Goal: Task Accomplishment & Management: Use online tool/utility

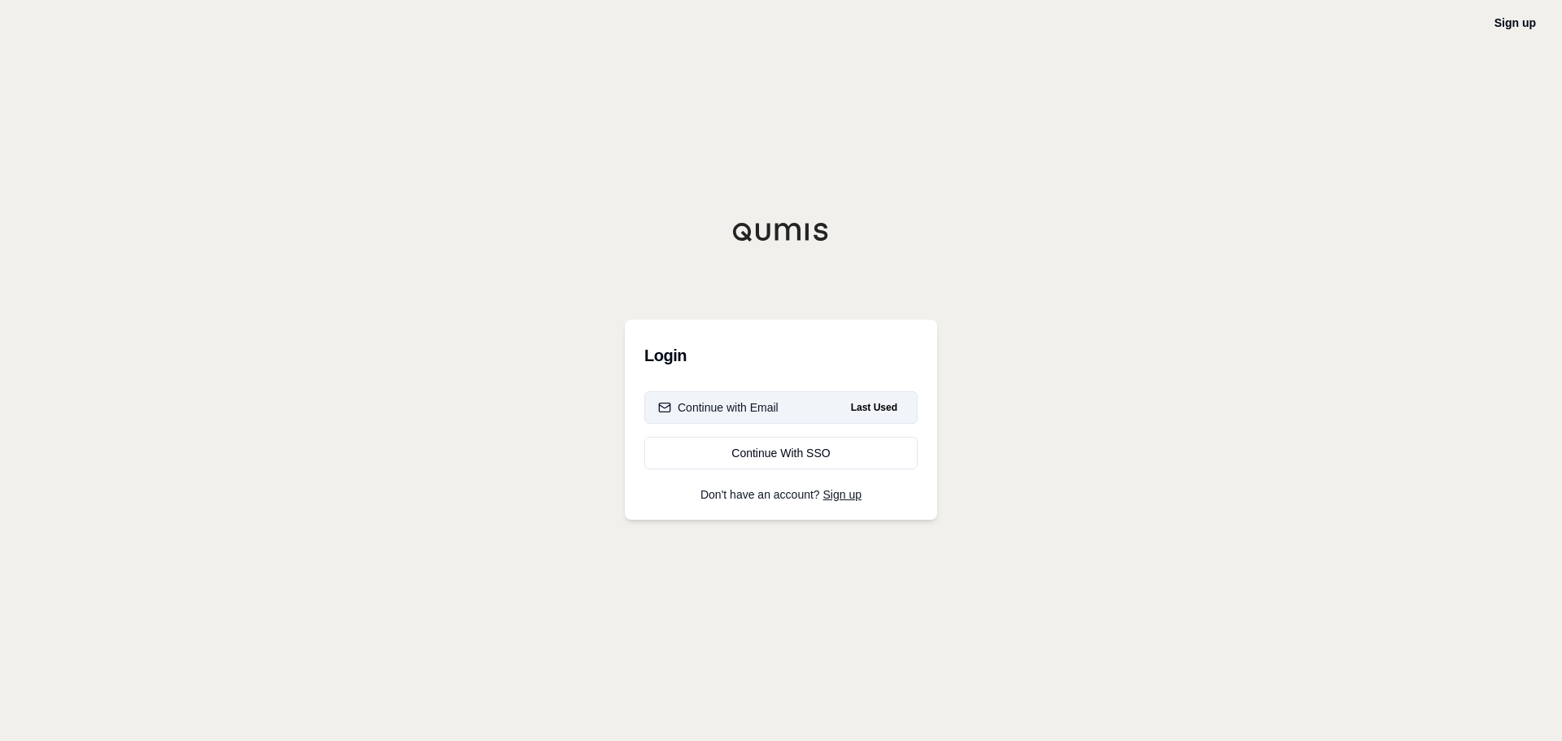
click at [822, 395] on button "Continue with Email Last Used" at bounding box center [780, 407] width 273 height 33
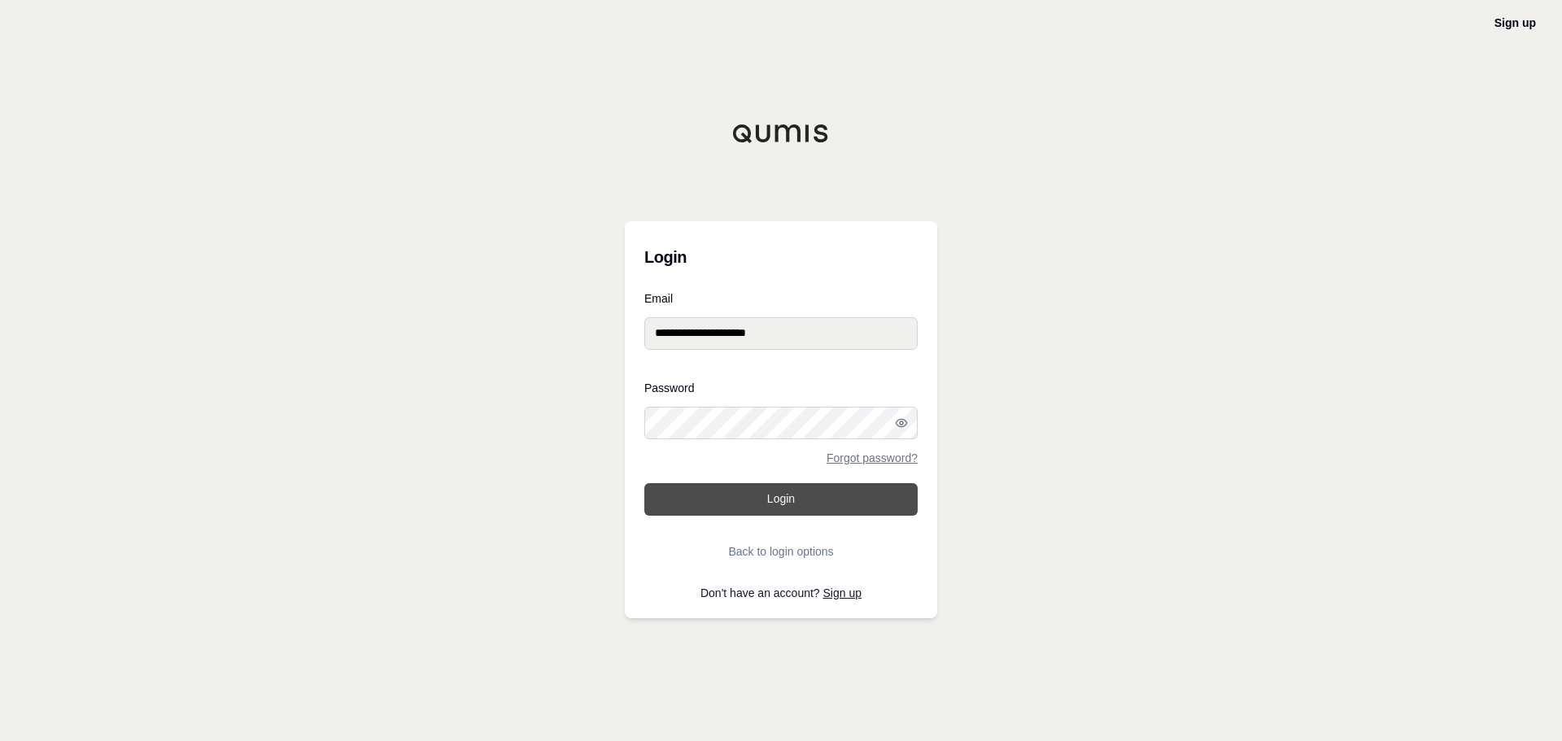
click at [855, 499] on button "Login" at bounding box center [780, 499] width 273 height 33
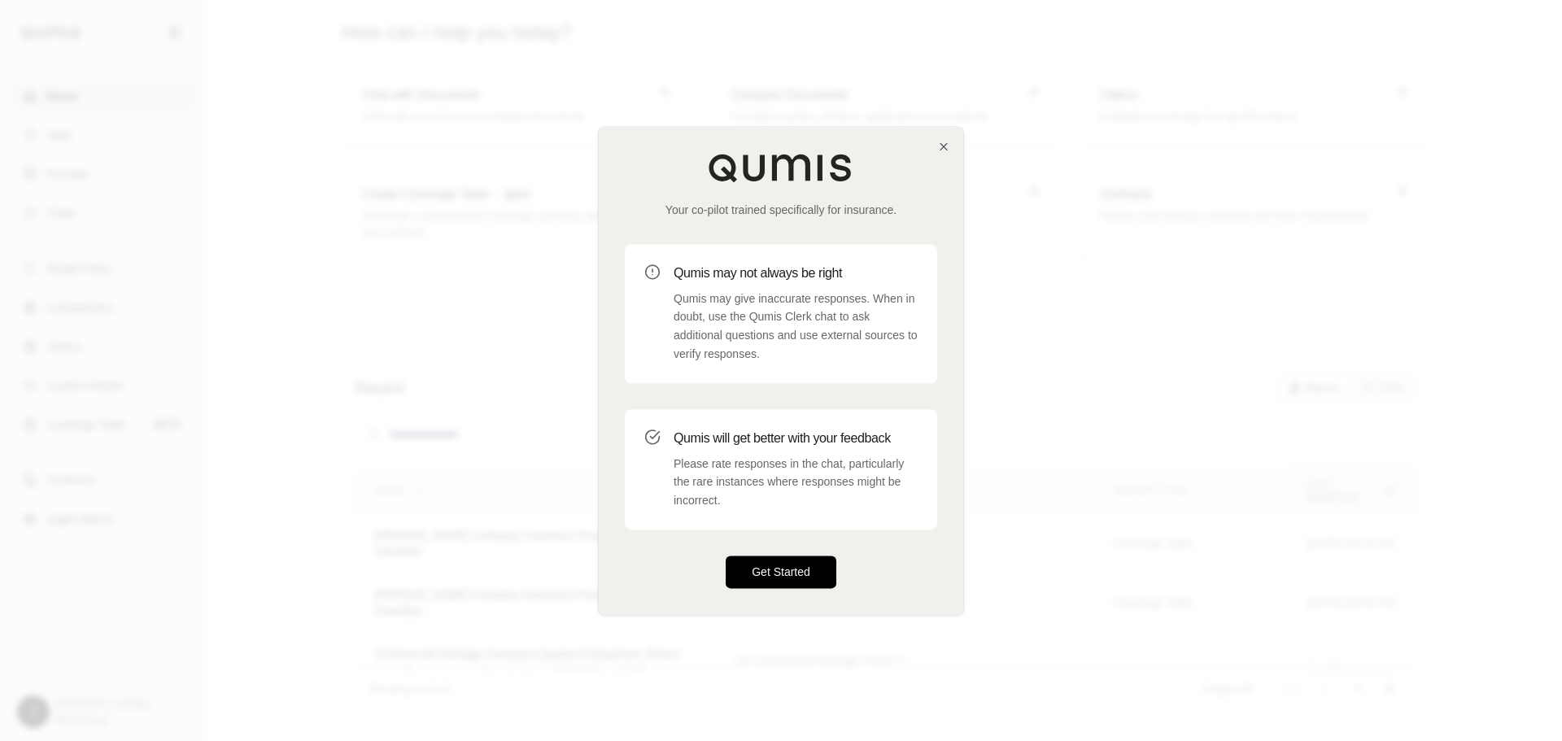
click at [764, 576] on button "Get Started" at bounding box center [781, 572] width 111 height 33
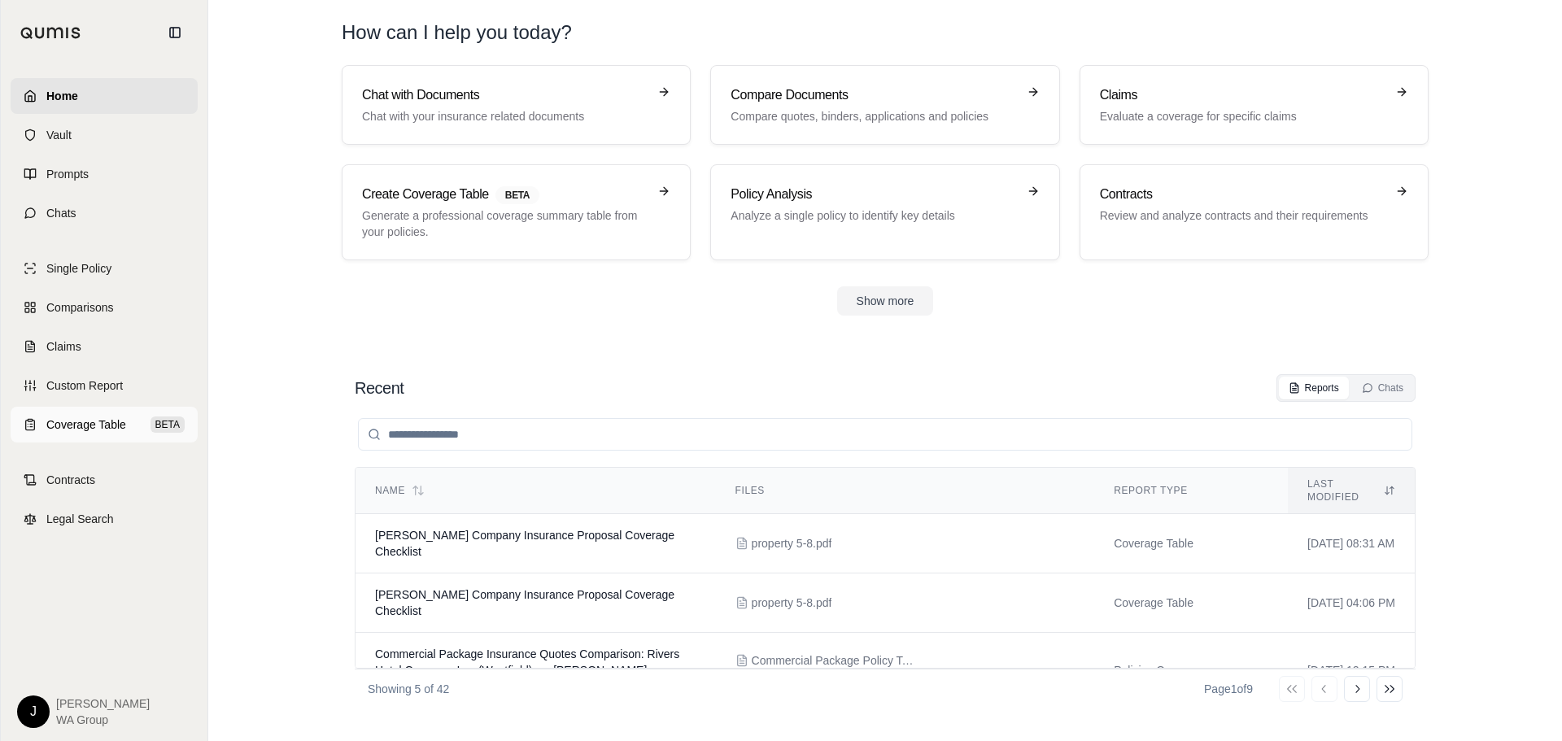
click at [106, 425] on span "Coverage Table" at bounding box center [86, 425] width 80 height 16
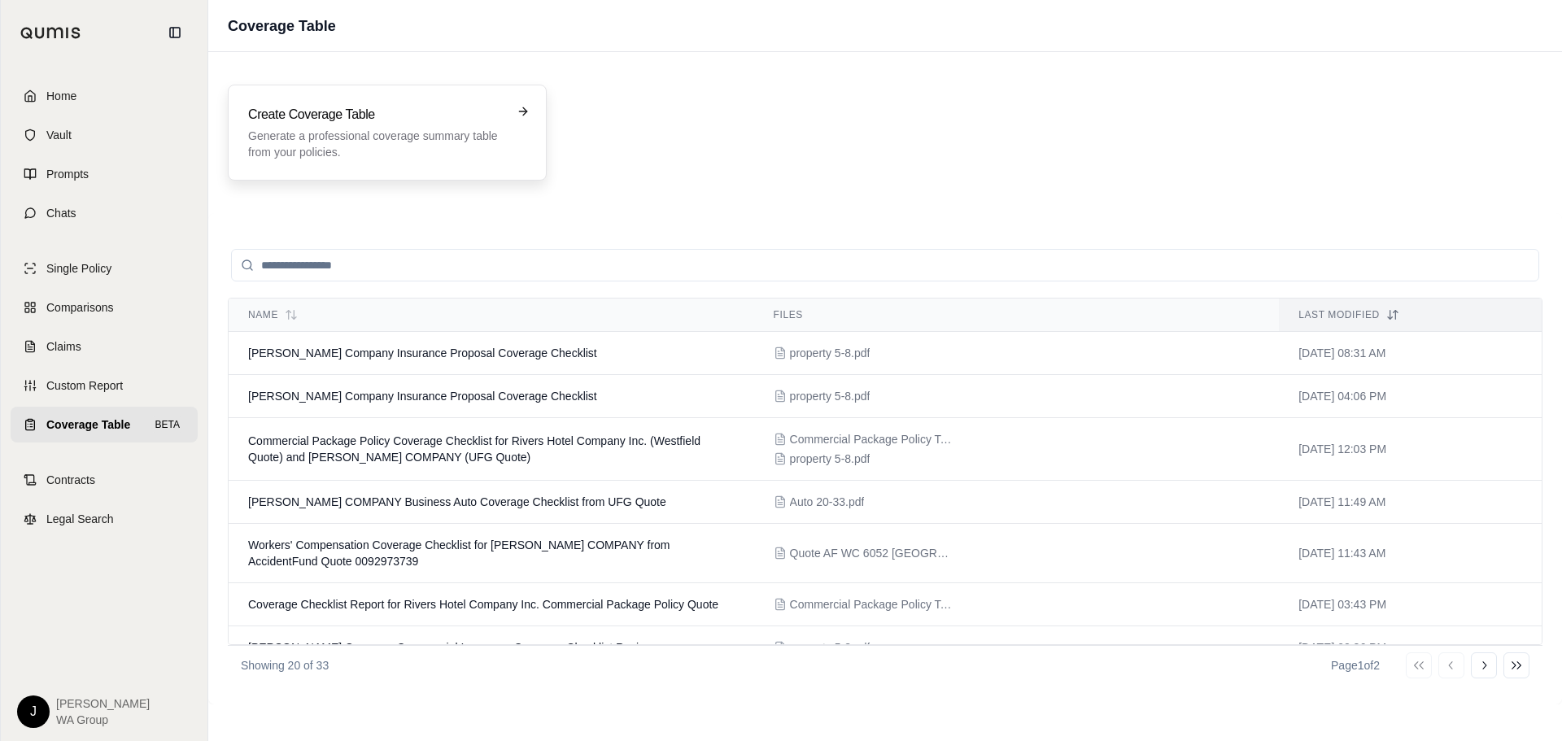
click at [439, 100] on div "Create Coverage Table Generate a professional coverage summary table from your …" at bounding box center [387, 133] width 319 height 96
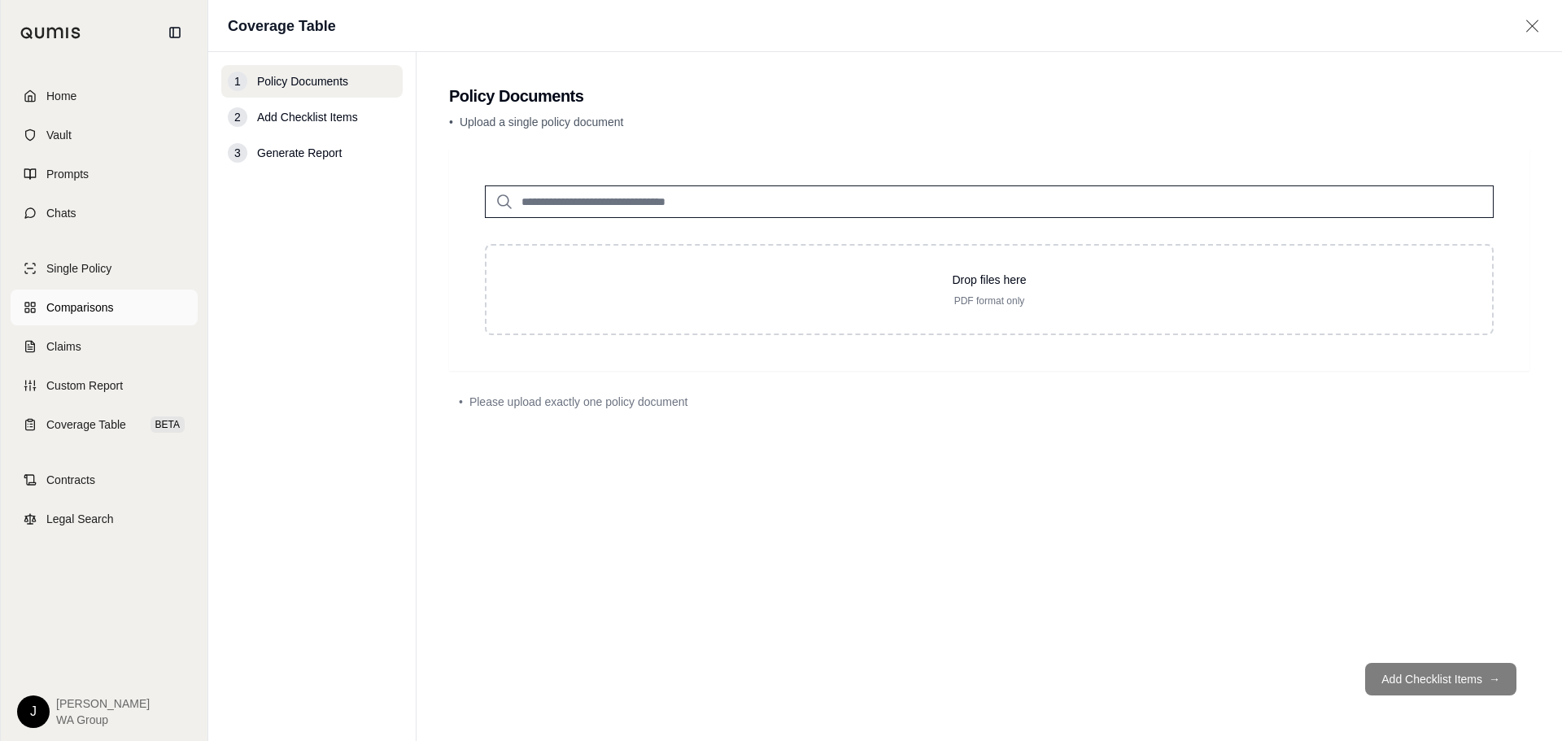
click at [72, 307] on span "Comparisons" at bounding box center [79, 307] width 67 height 16
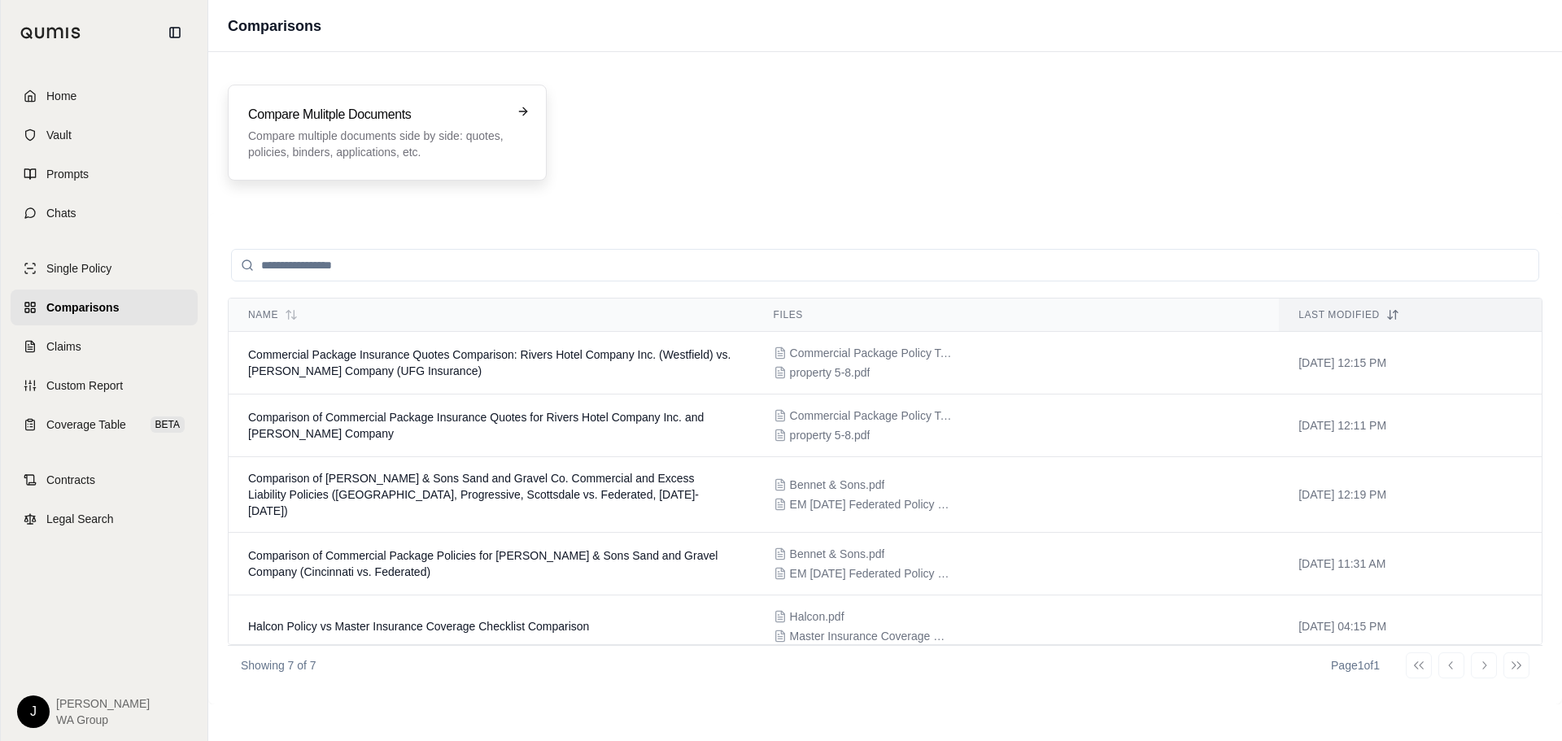
click at [317, 146] on p "Compare multiple documents side by side: quotes, policies, binders, application…" at bounding box center [375, 144] width 255 height 33
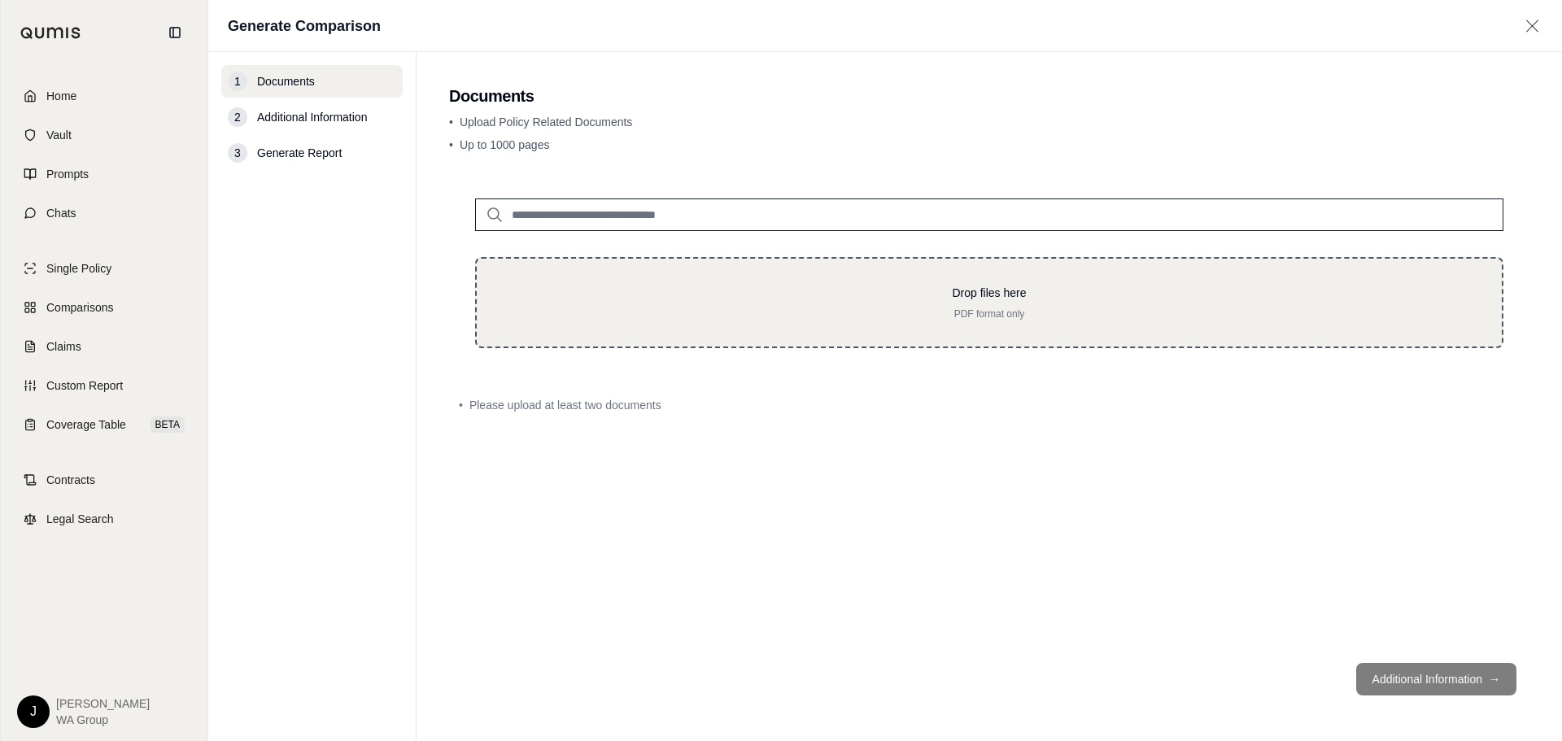
click at [755, 312] on p "PDF format only" at bounding box center [989, 314] width 973 height 13
type input "**********"
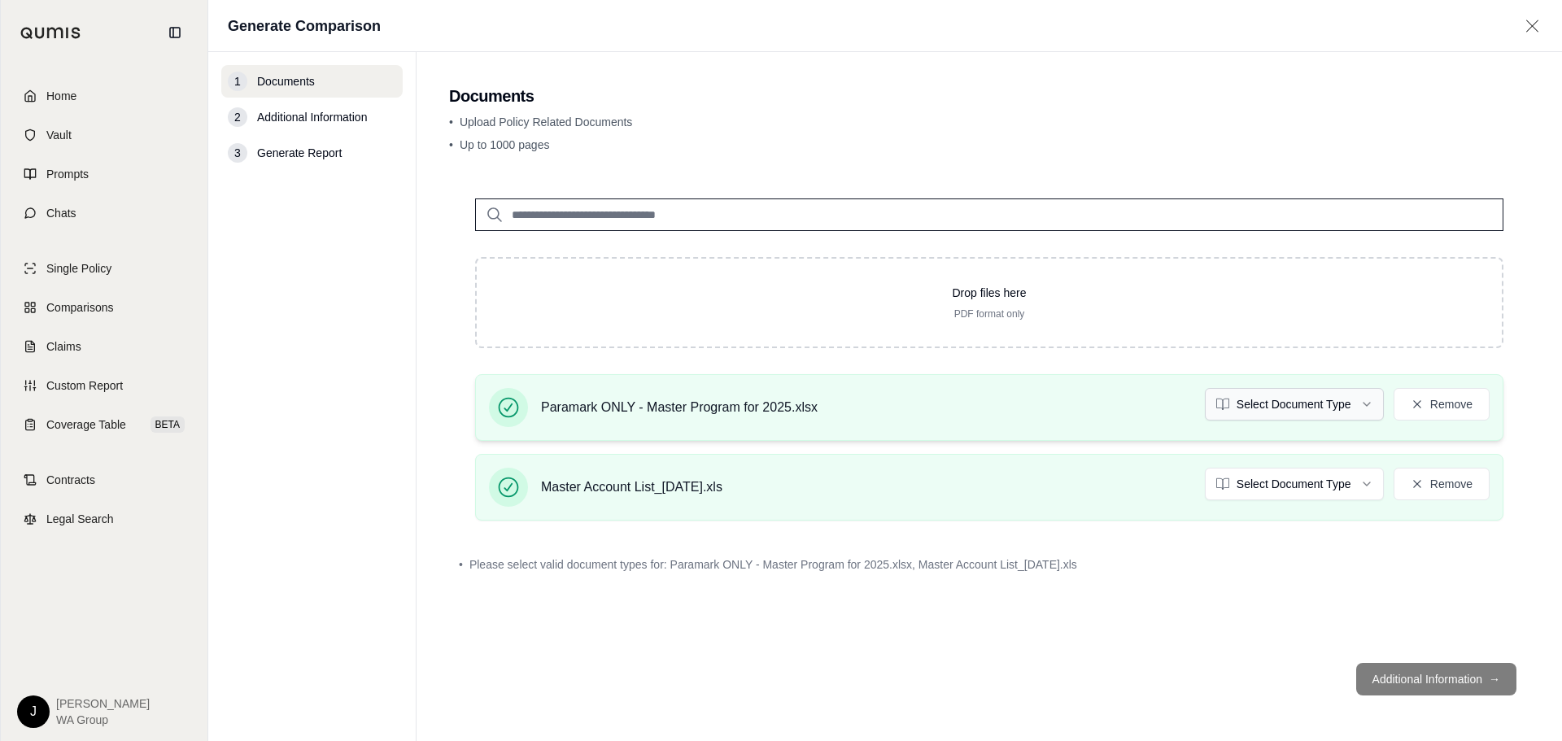
click at [1369, 408] on html "Home Vault Prompts Chats Single Policy Comparisons Claims Custom Report Coverag…" at bounding box center [781, 370] width 1562 height 741
click at [1359, 478] on html "Home Vault Prompts Chats Single Policy Comparisons Claims Custom Report Coverag…" at bounding box center [781, 370] width 1562 height 741
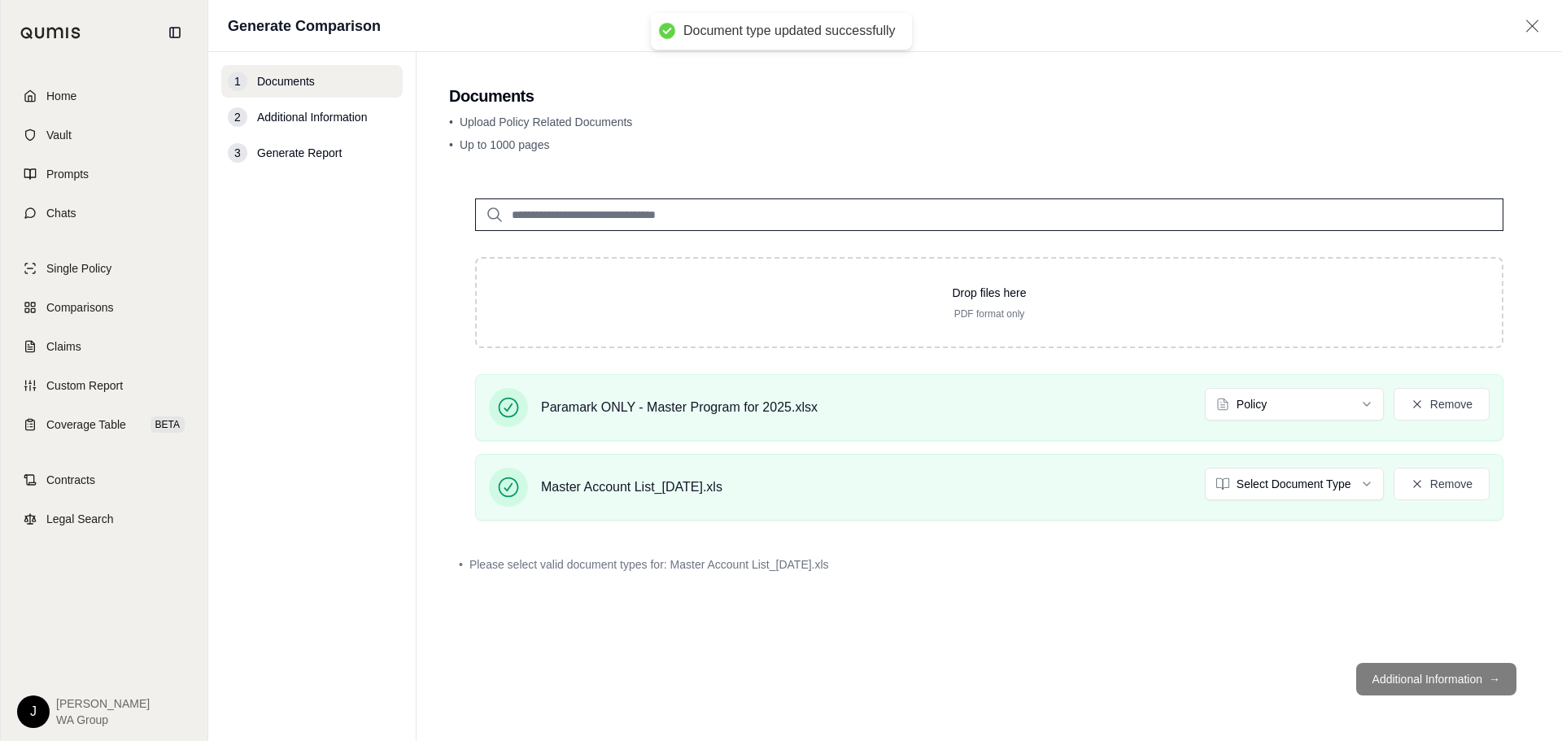
click at [1168, 581] on div "• Please select valid document types for: Master Account List_[DATE].xls" at bounding box center [989, 565] width 1080 height 36
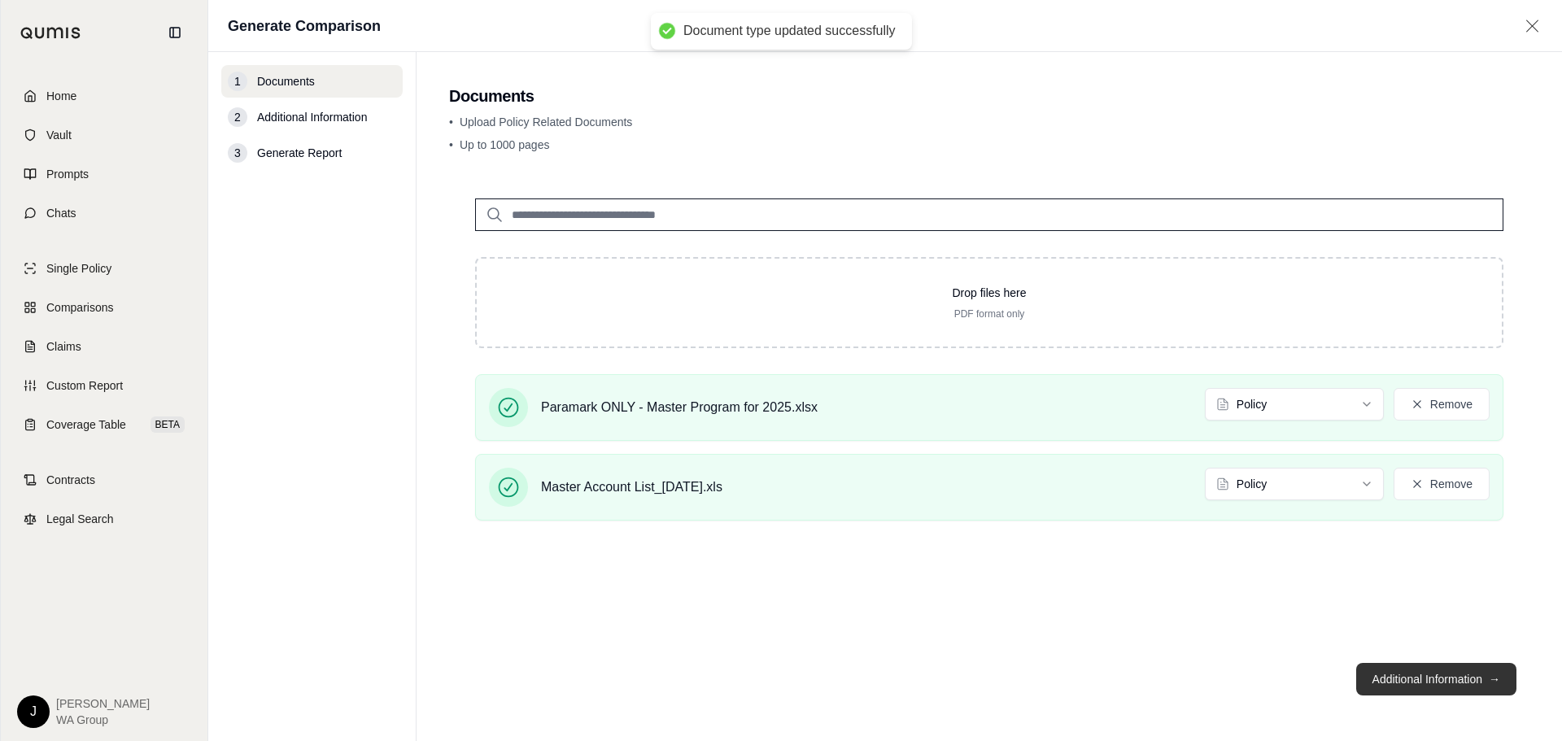
click at [1449, 675] on button "Additional Information →" at bounding box center [1436, 679] width 160 height 33
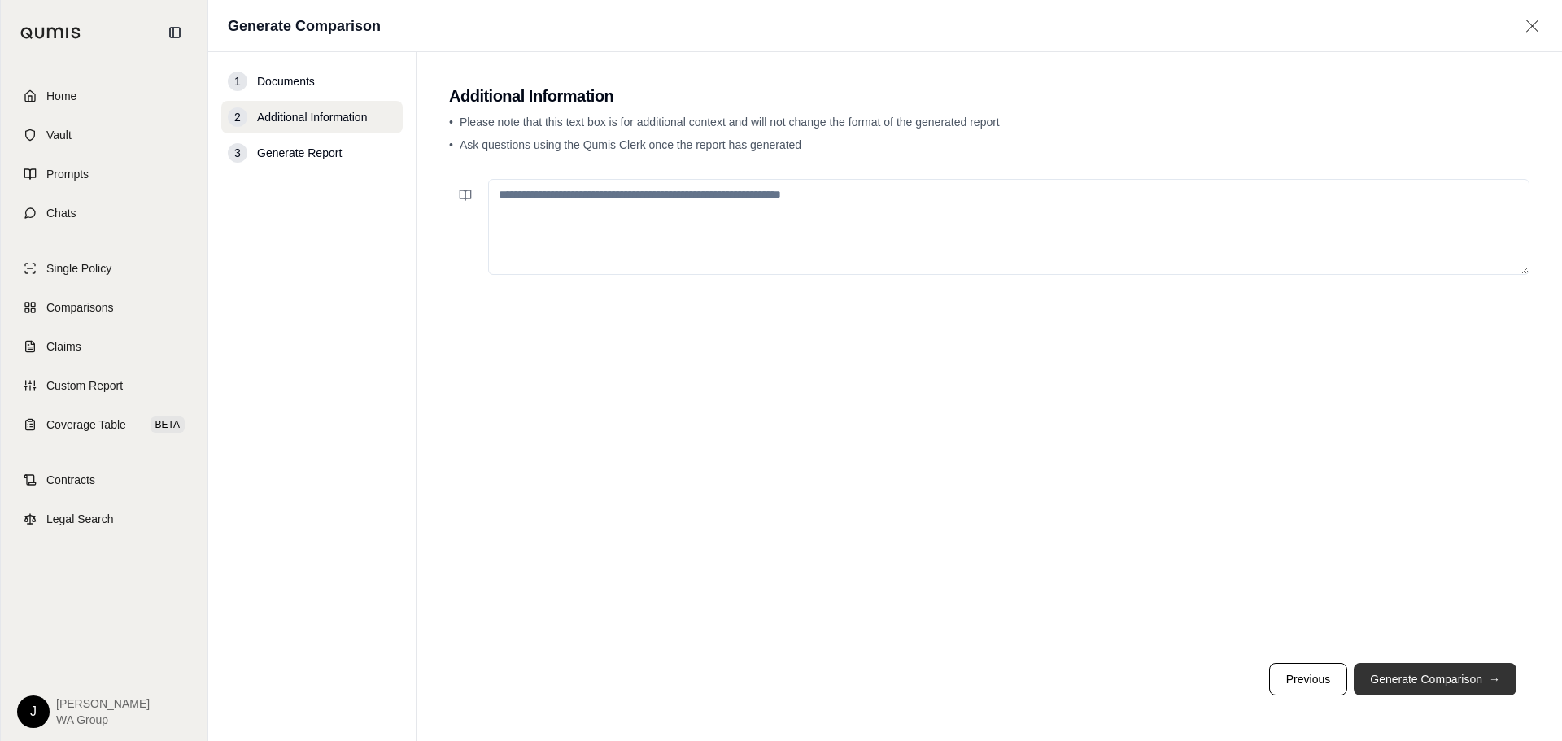
click at [1439, 677] on button "Generate Comparison →" at bounding box center [1435, 679] width 163 height 33
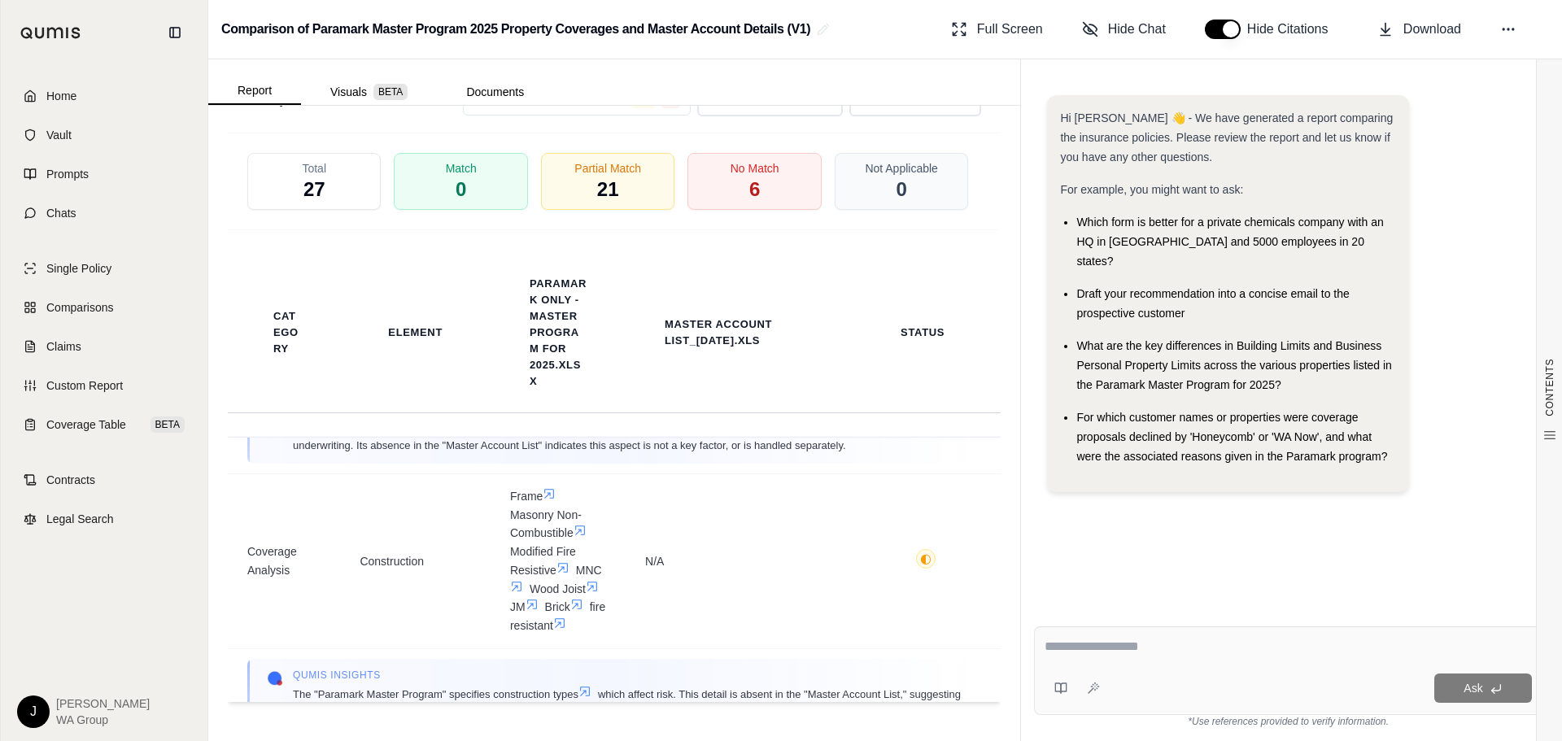
scroll to position [651, 0]
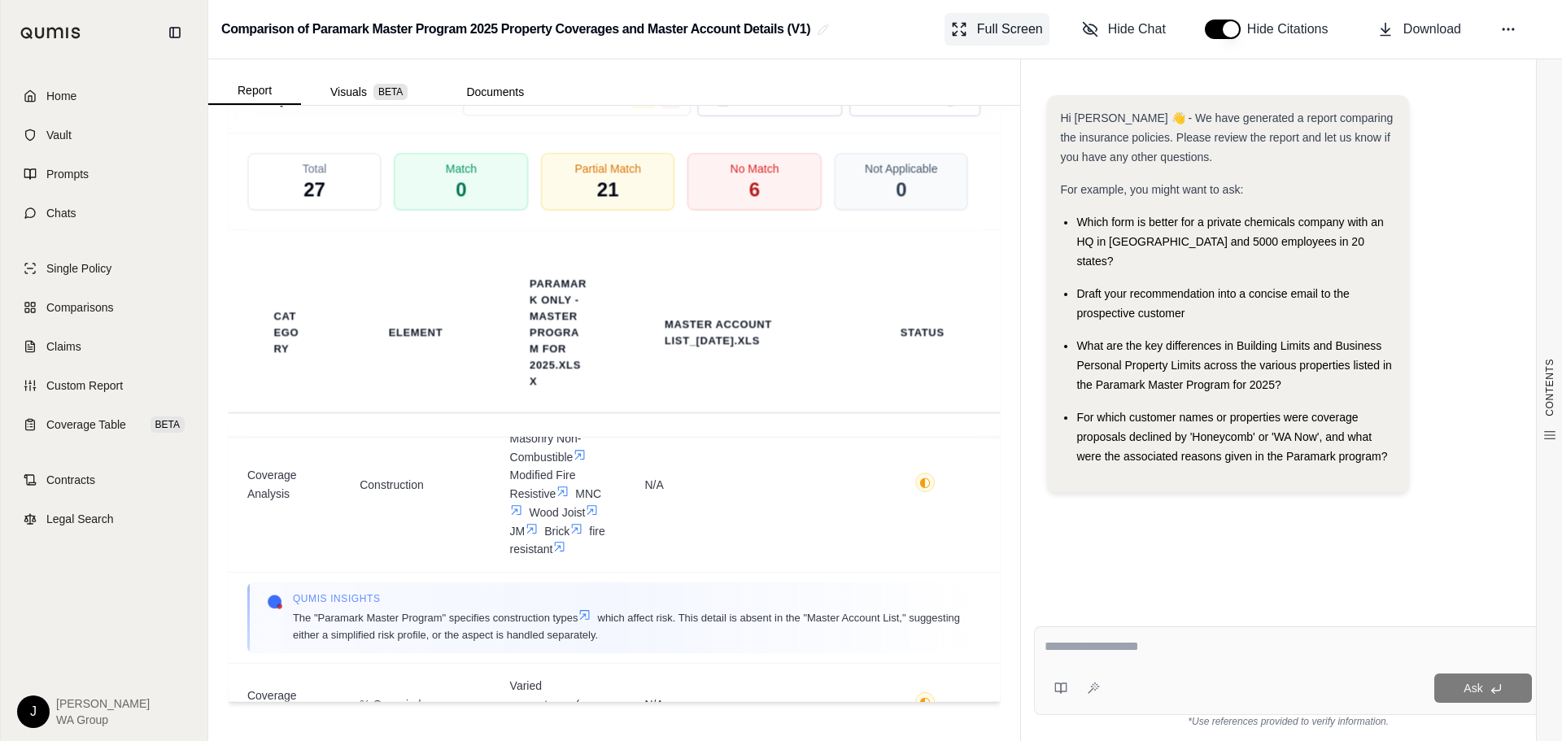
click at [966, 34] on icon at bounding box center [959, 29] width 16 height 16
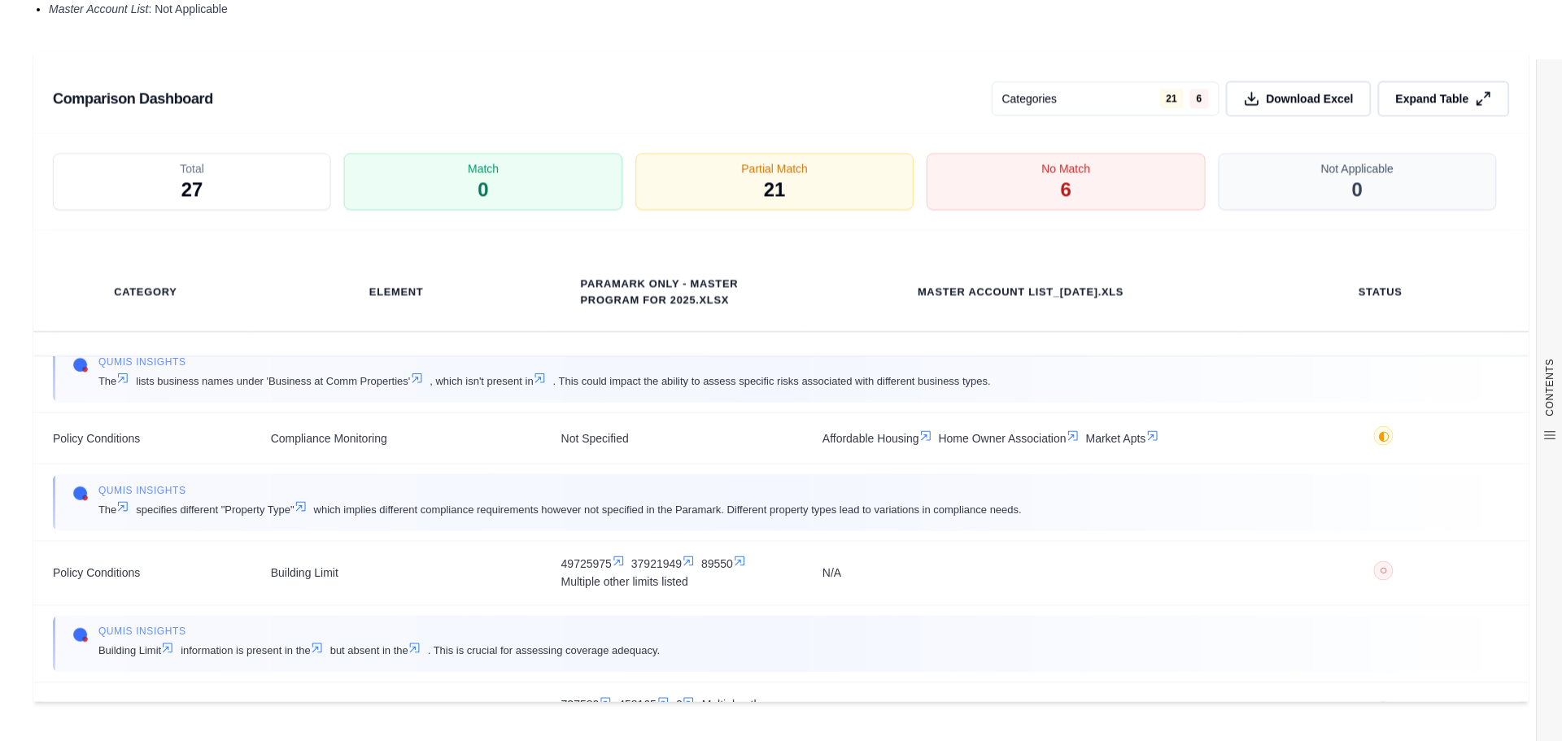
scroll to position [1790, 0]
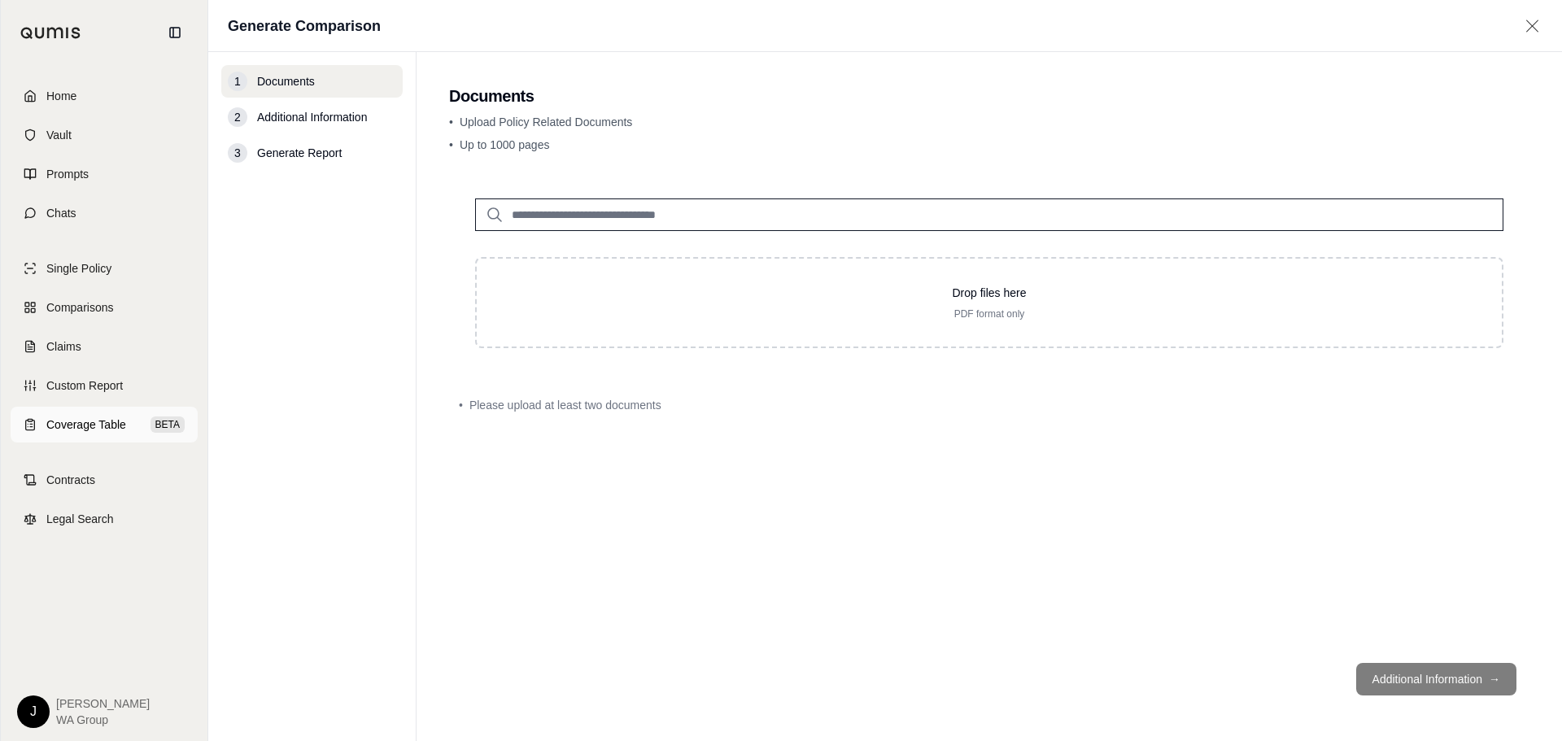
click at [72, 414] on link "Coverage Table BETA" at bounding box center [104, 425] width 187 height 36
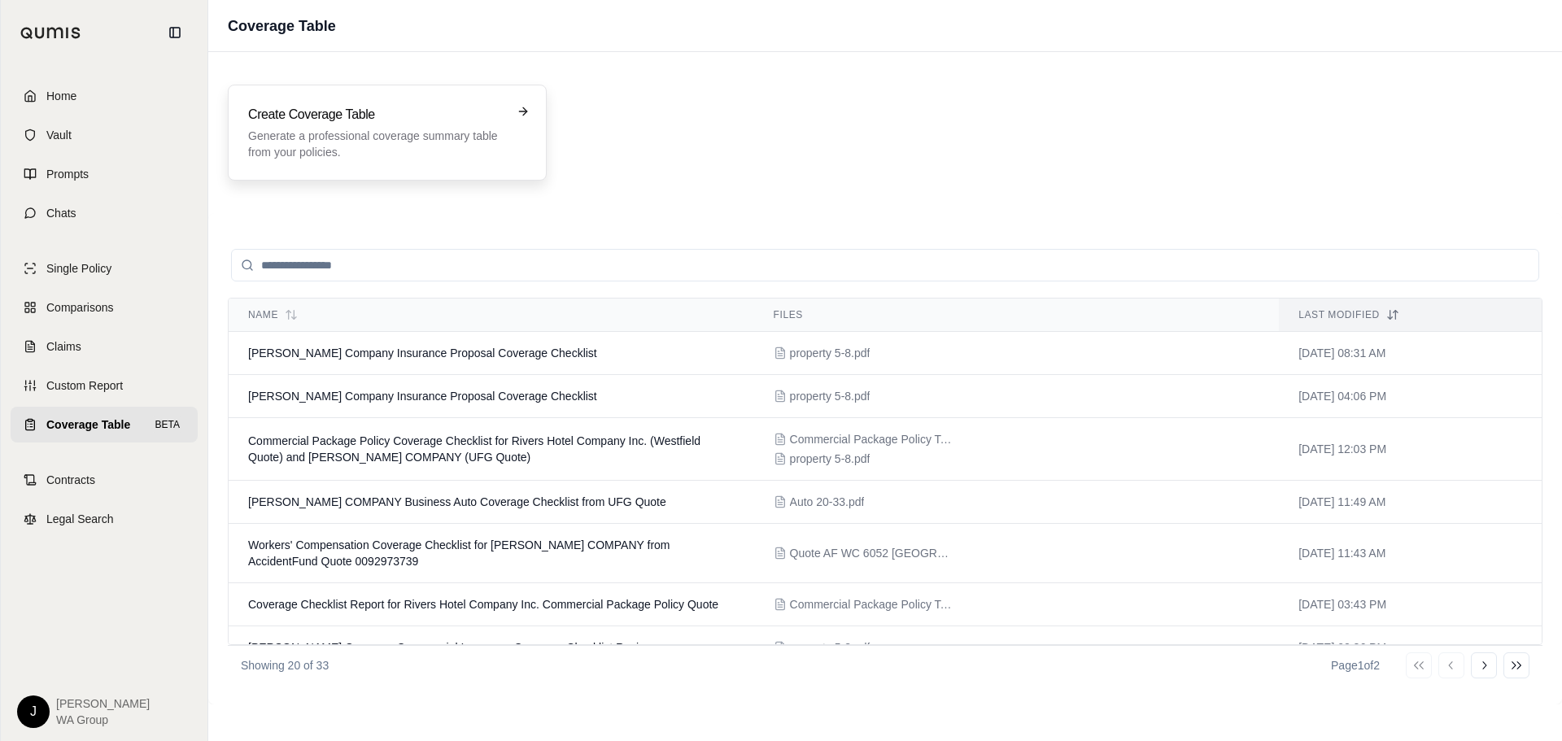
click at [412, 138] on p "Generate a professional coverage summary table from your policies." at bounding box center [375, 144] width 255 height 33
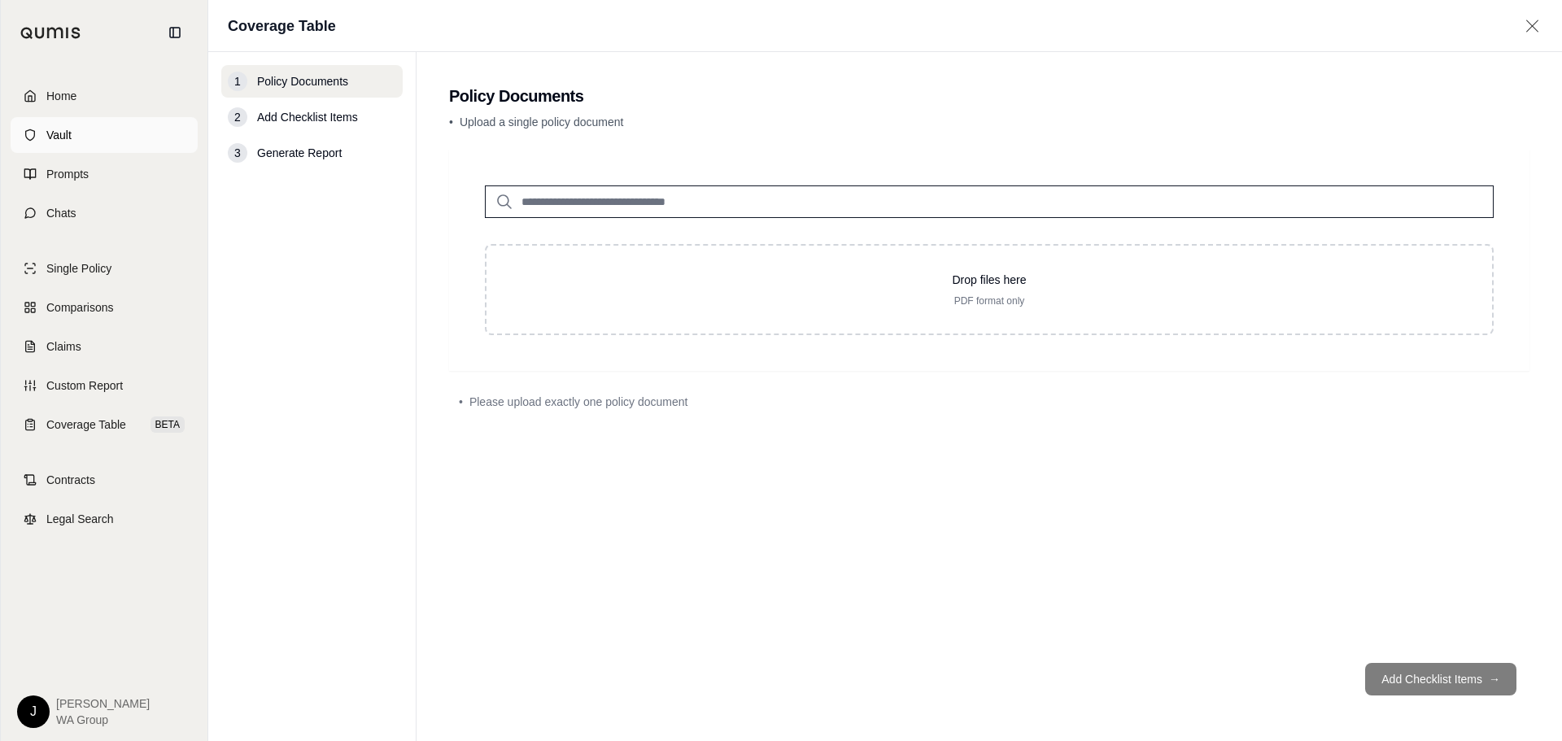
click at [37, 123] on link "Vault" at bounding box center [104, 135] width 187 height 36
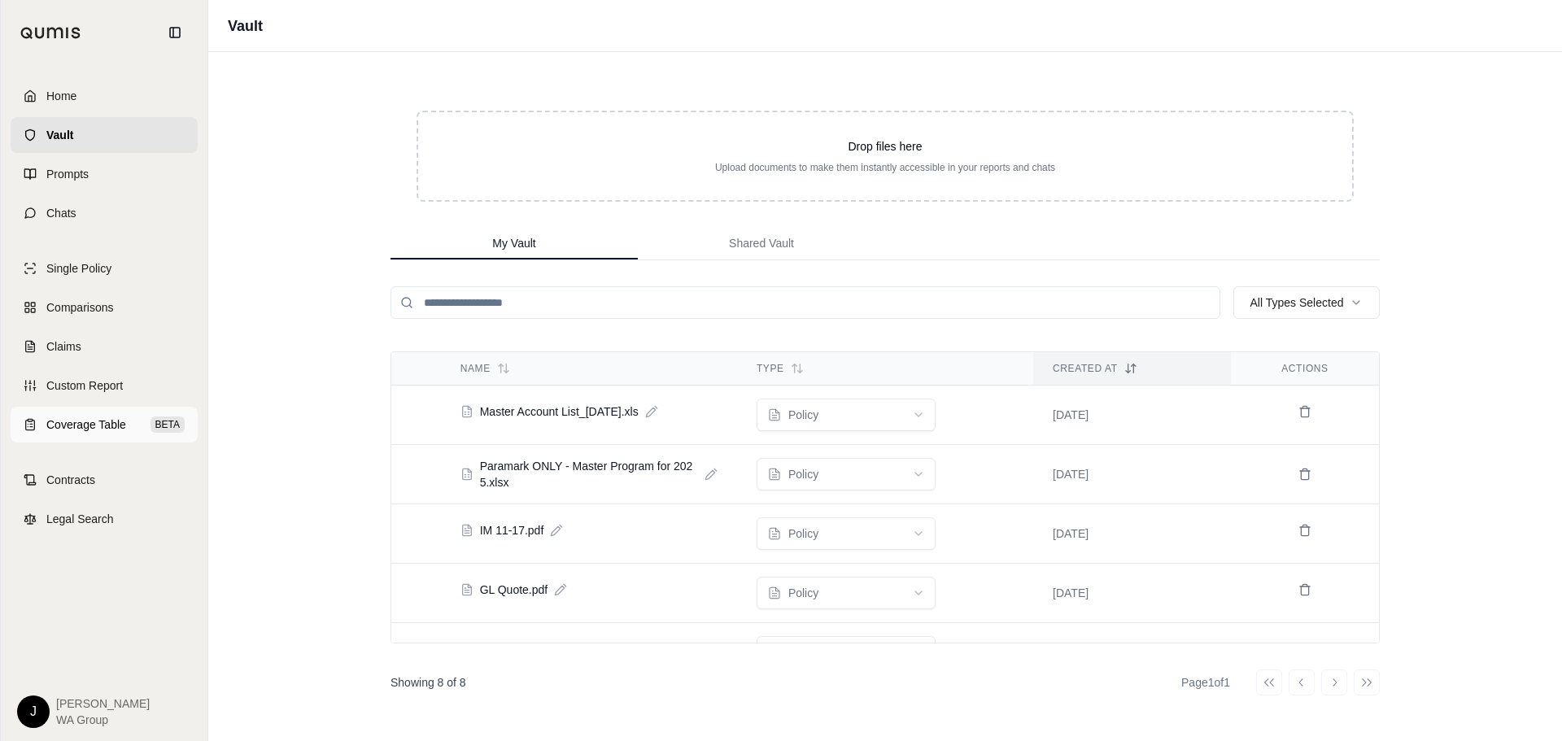
click at [69, 434] on link "Coverage Table BETA" at bounding box center [104, 425] width 187 height 36
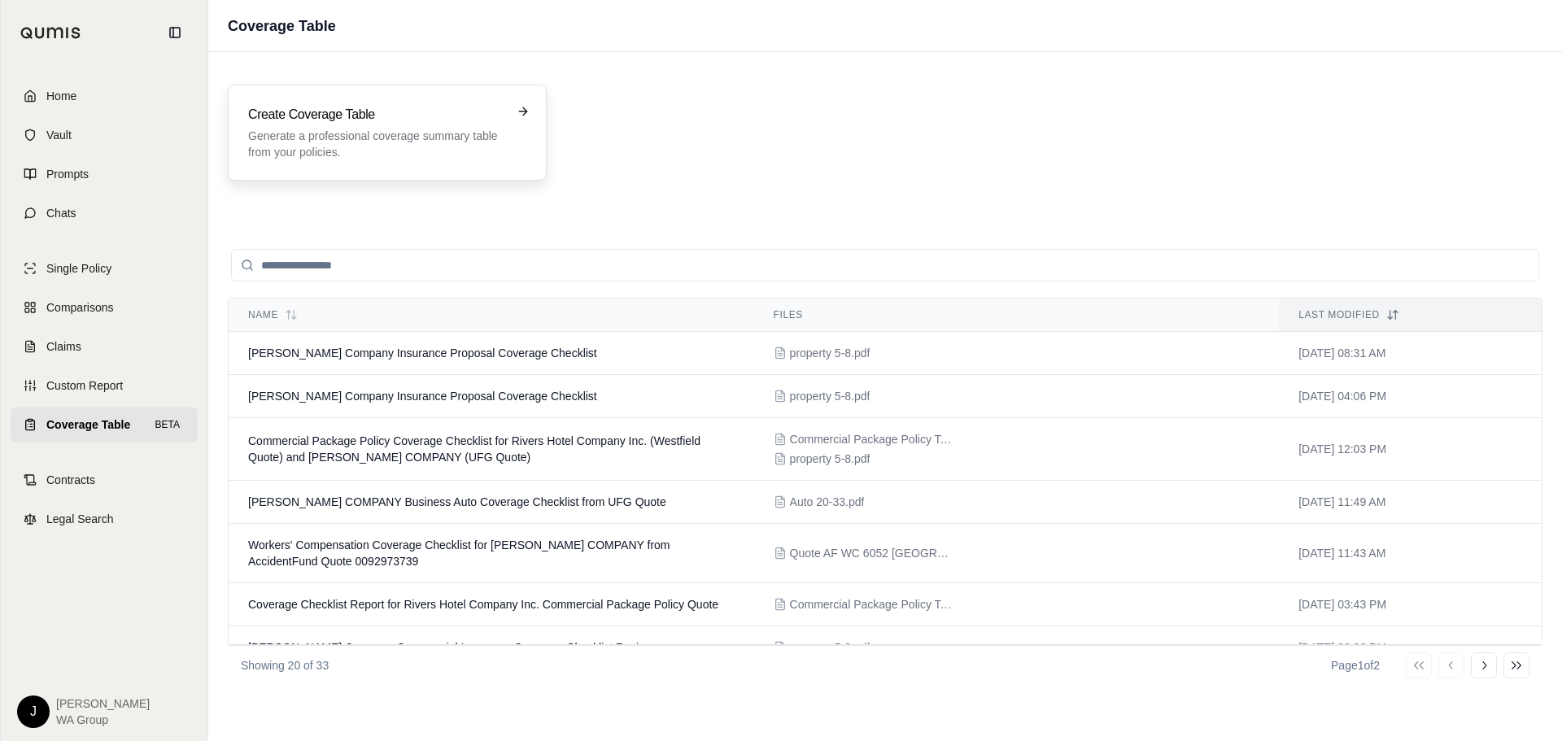
click at [423, 138] on p "Generate a professional coverage summary table from your policies." at bounding box center [375, 144] width 255 height 33
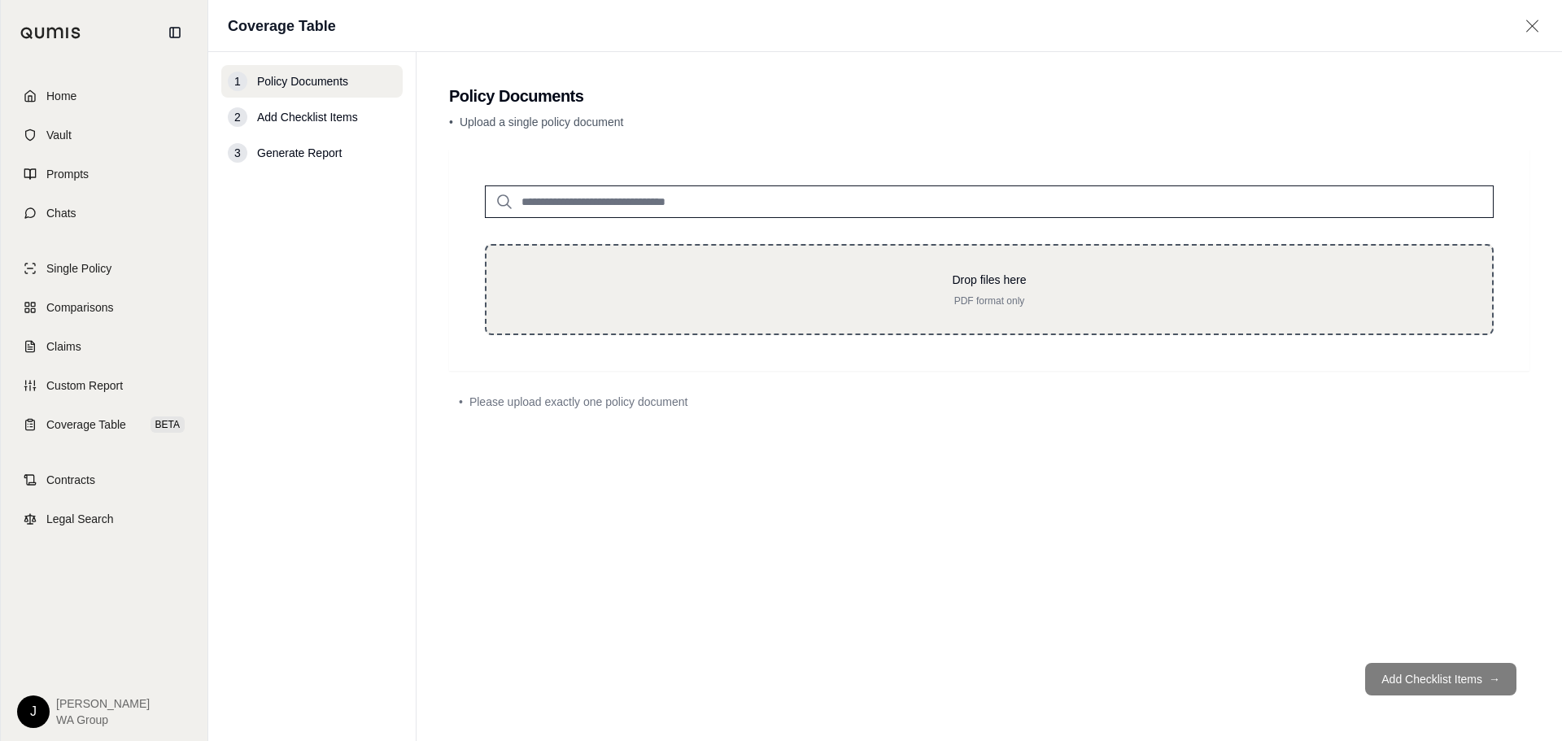
click at [658, 309] on div "Drop files here PDF format only" at bounding box center [989, 289] width 1009 height 91
click at [642, 284] on p "Drop files here" at bounding box center [989, 280] width 953 height 16
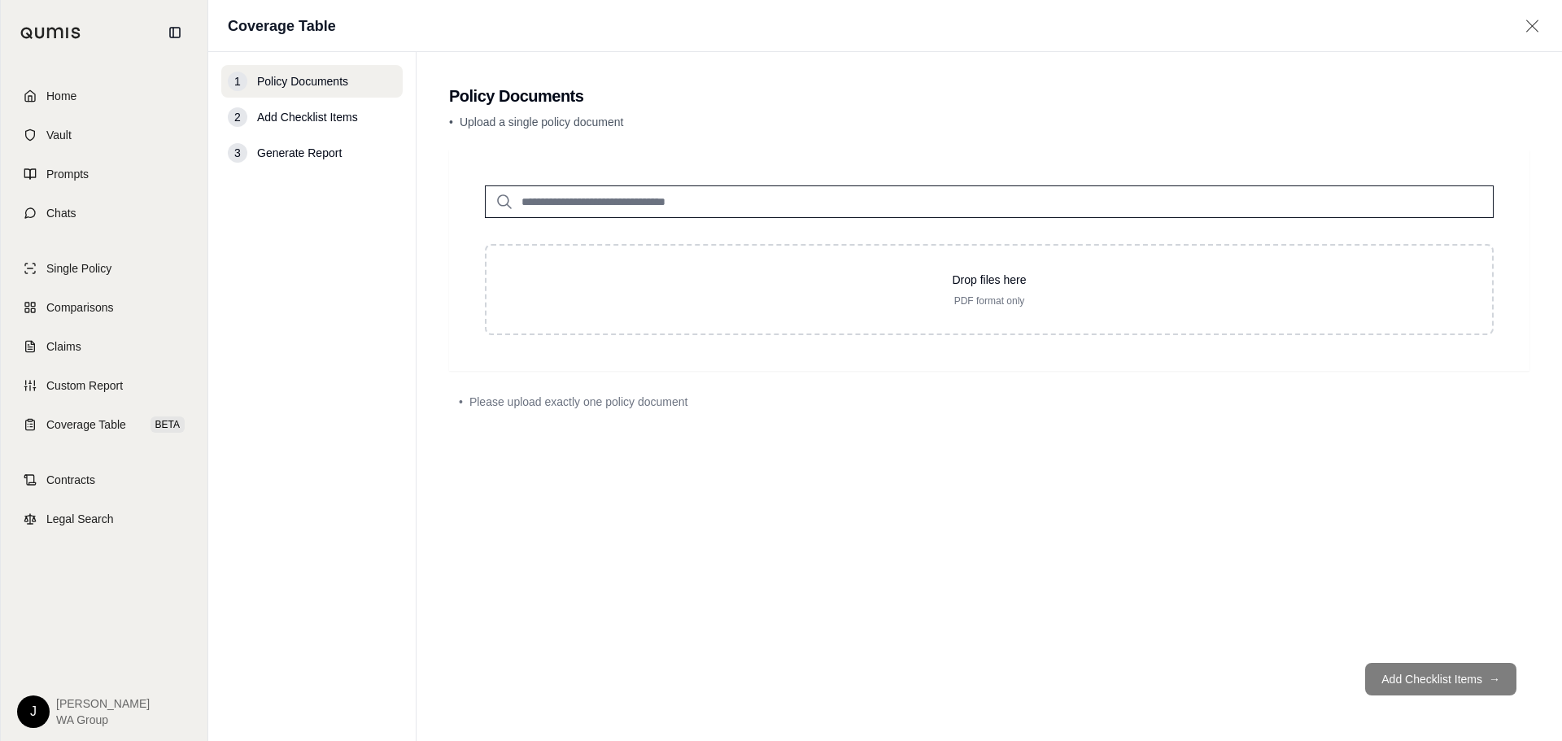
click at [609, 190] on input "search" at bounding box center [989, 201] width 1009 height 33
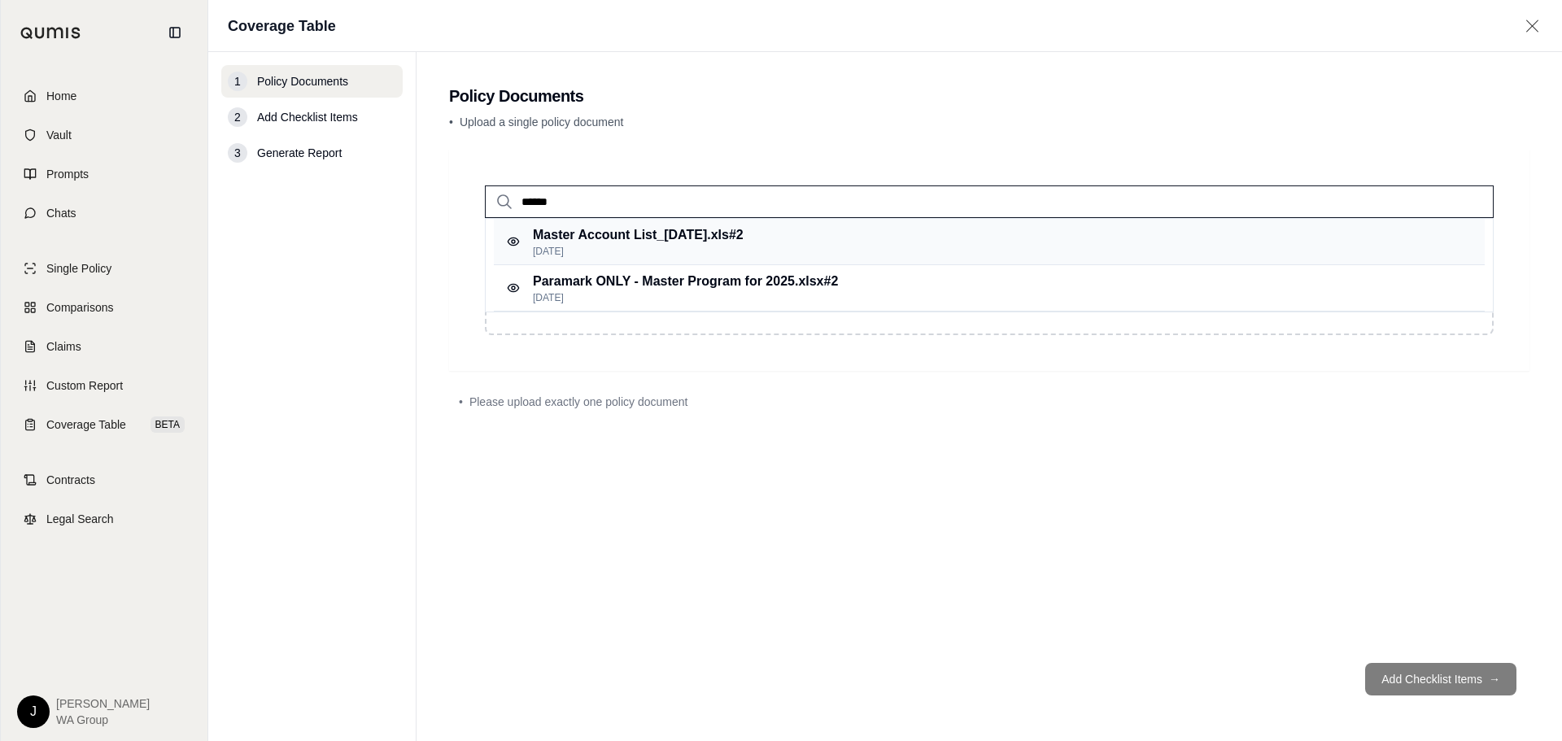
click at [625, 251] on p "[DATE]" at bounding box center [638, 251] width 211 height 13
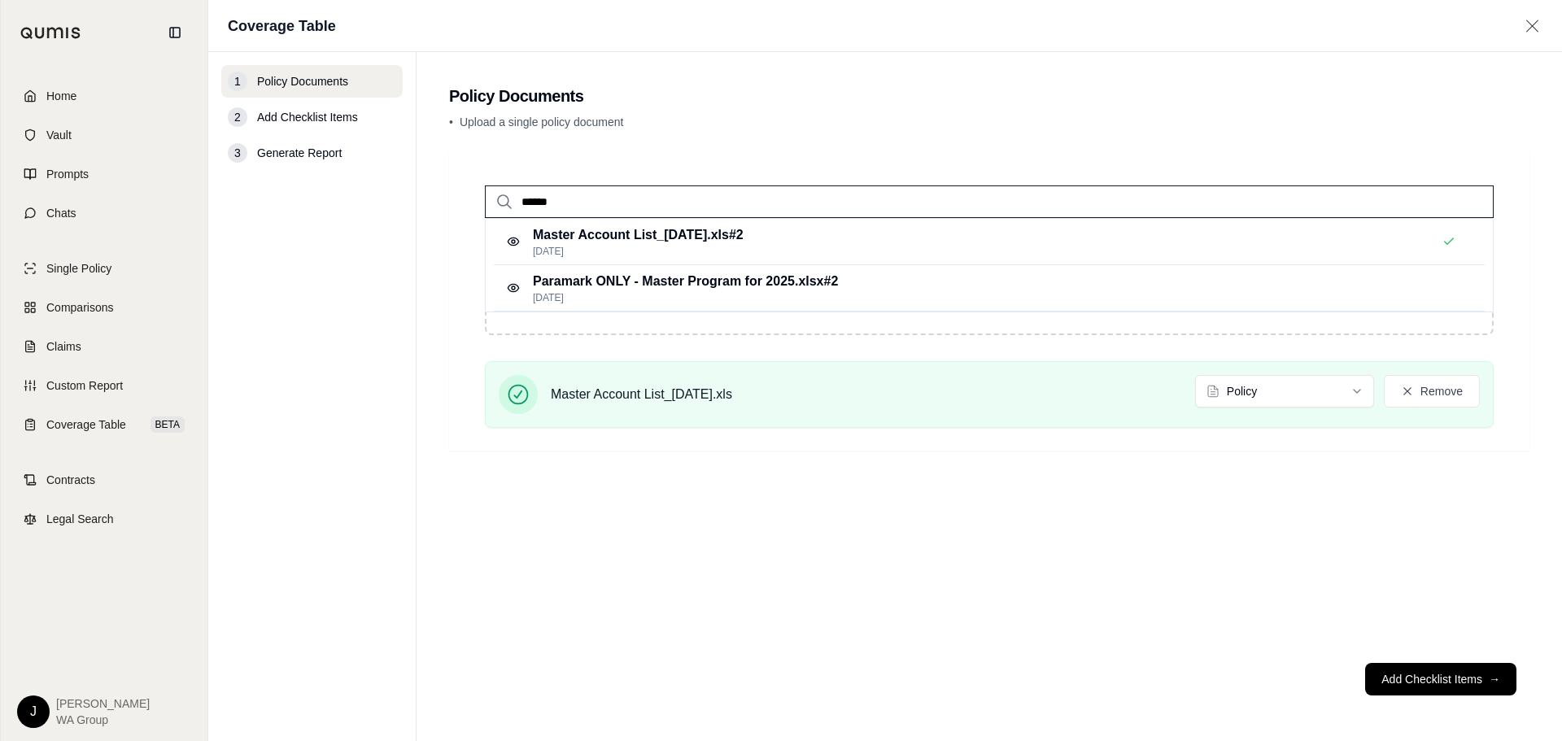
click at [554, 208] on input "******" at bounding box center [989, 201] width 1009 height 33
click at [556, 203] on input "******" at bounding box center [989, 201] width 1009 height 33
type input "****"
click at [579, 228] on p "Paramark ONLY - Master Program for 2025.xlsx #2" at bounding box center [685, 235] width 305 height 20
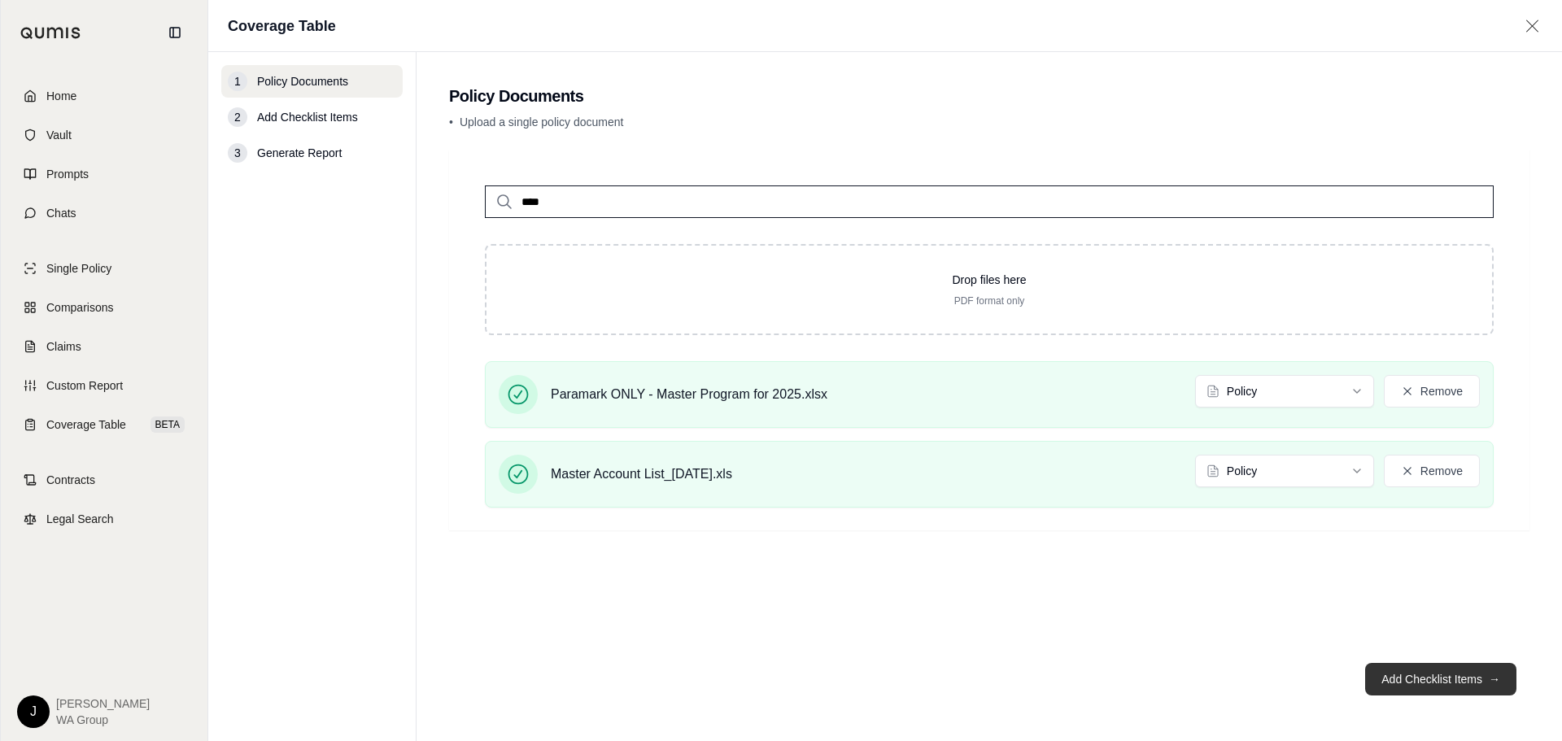
click at [1412, 675] on button "Add Checklist Items →" at bounding box center [1440, 679] width 151 height 33
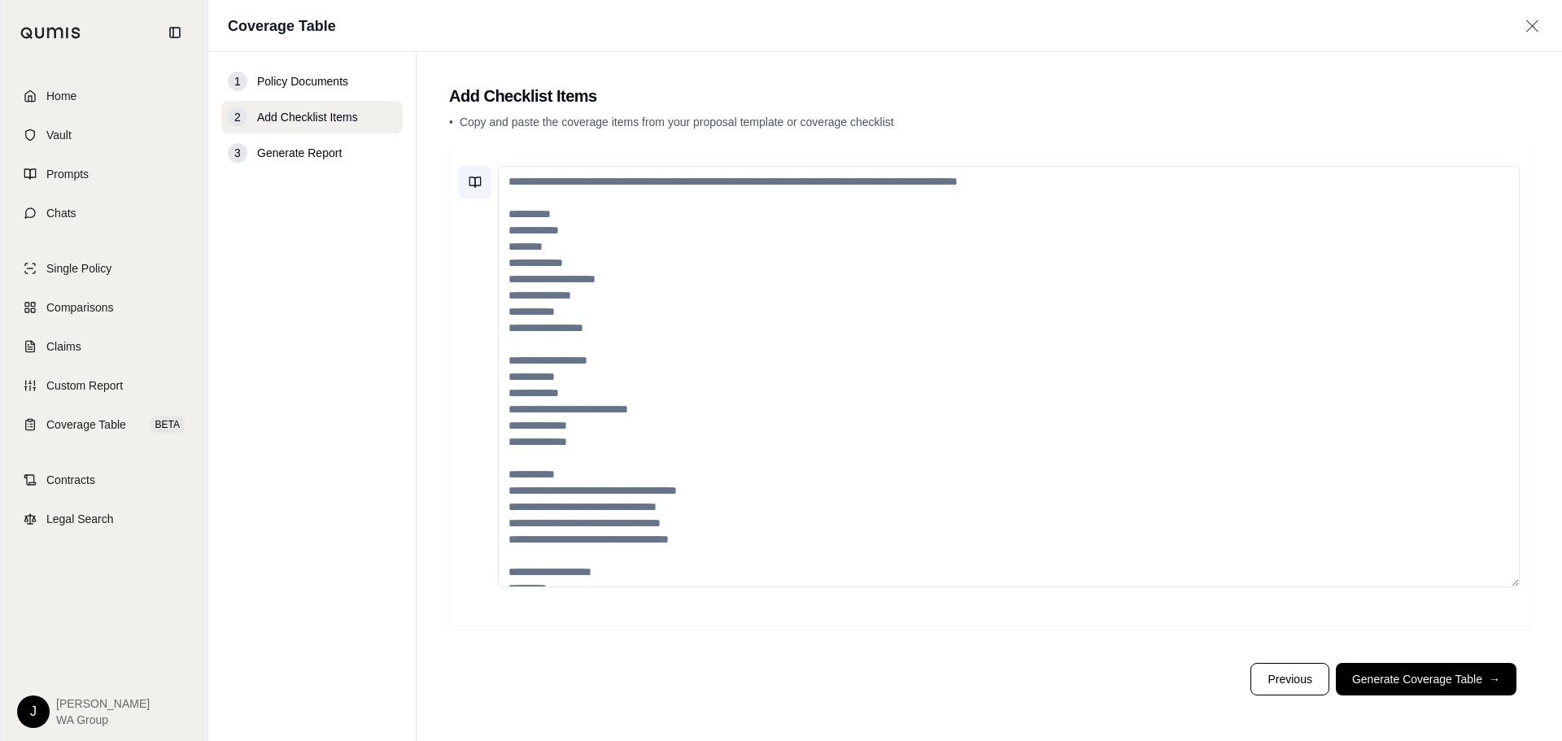
click at [478, 190] on button at bounding box center [475, 182] width 33 height 33
click at [600, 238] on input "search" at bounding box center [614, 227] width 291 height 26
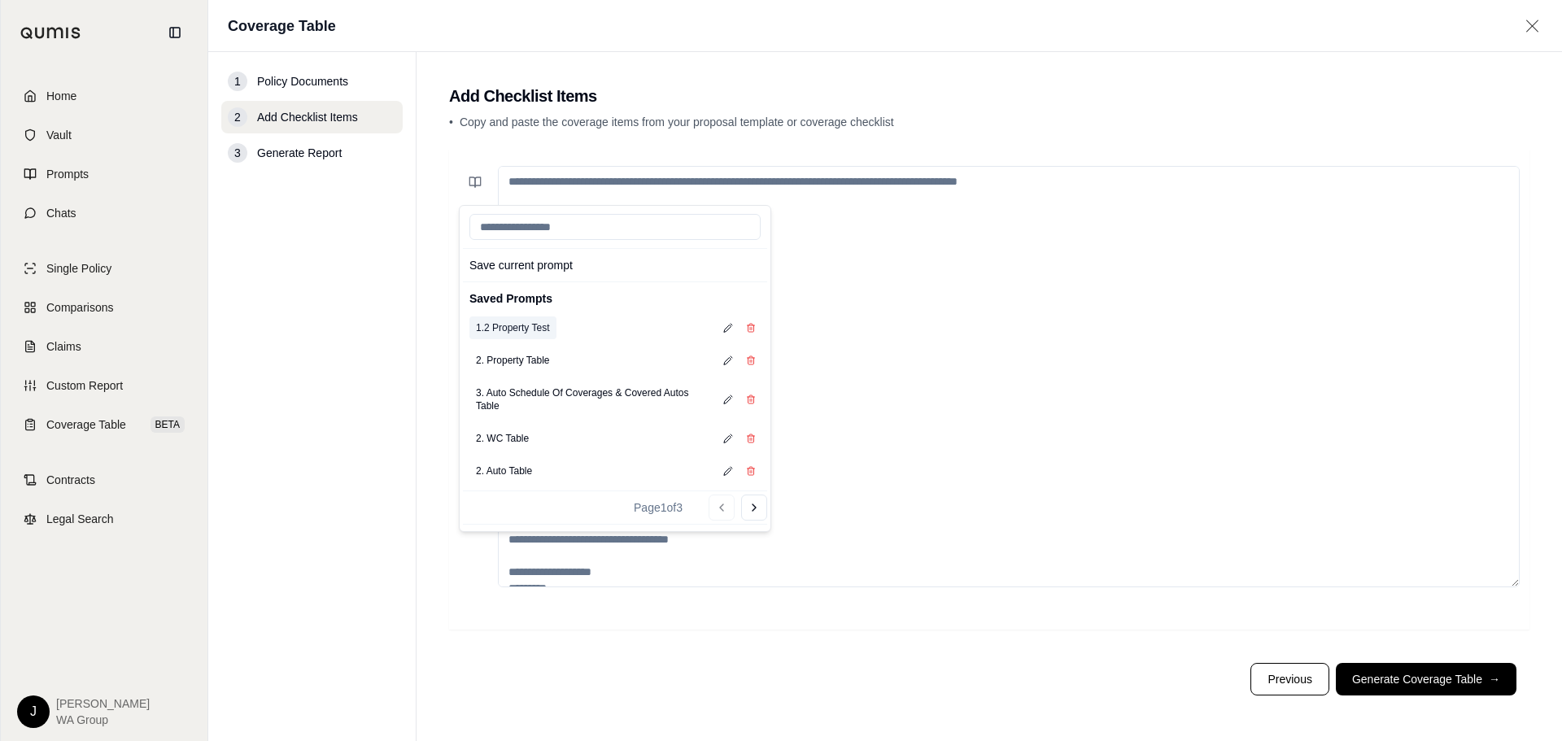
click at [552, 325] on button "1.2 Property Test" at bounding box center [512, 327] width 87 height 23
type textarea "**********"
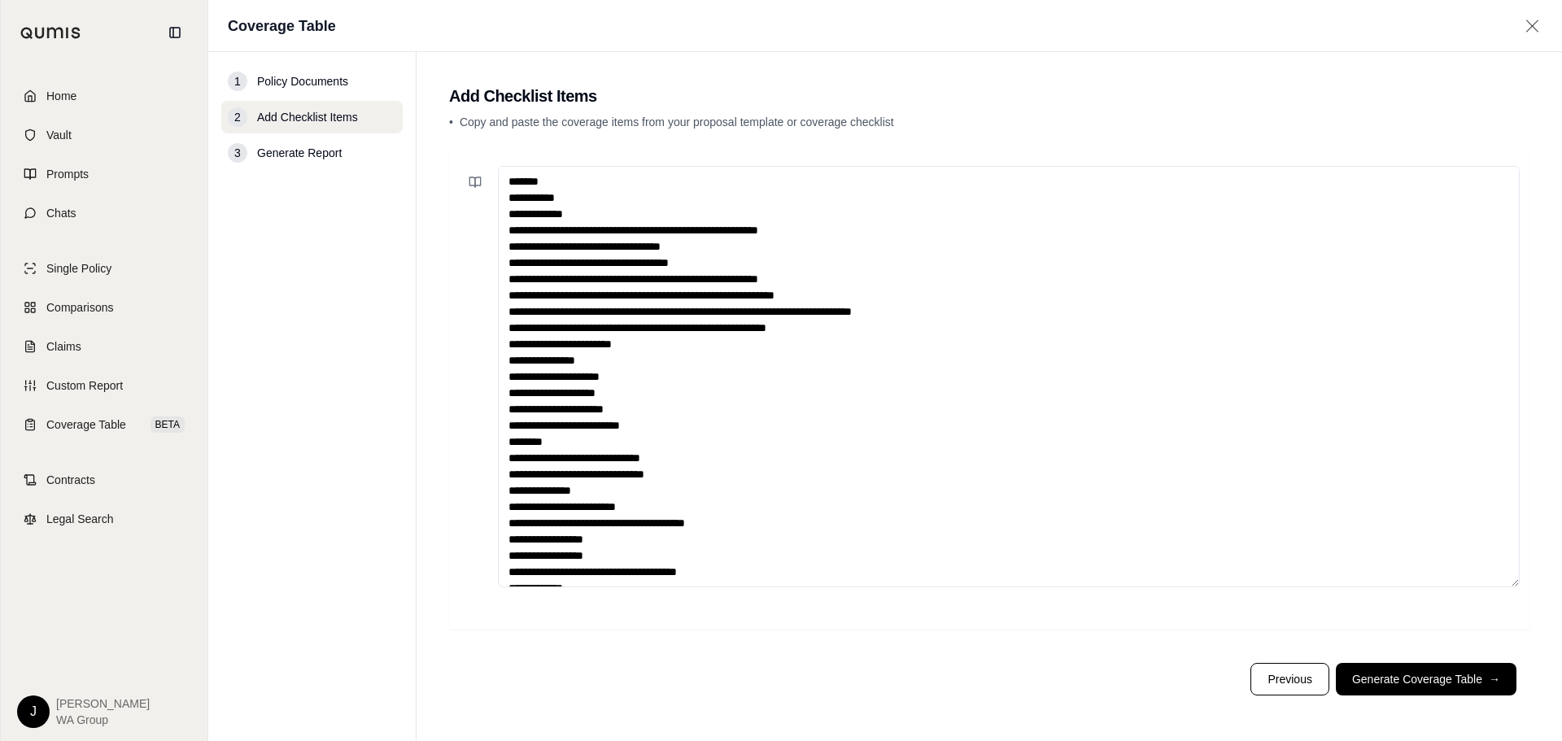
click at [1018, 477] on textarea at bounding box center [1009, 376] width 1022 height 421
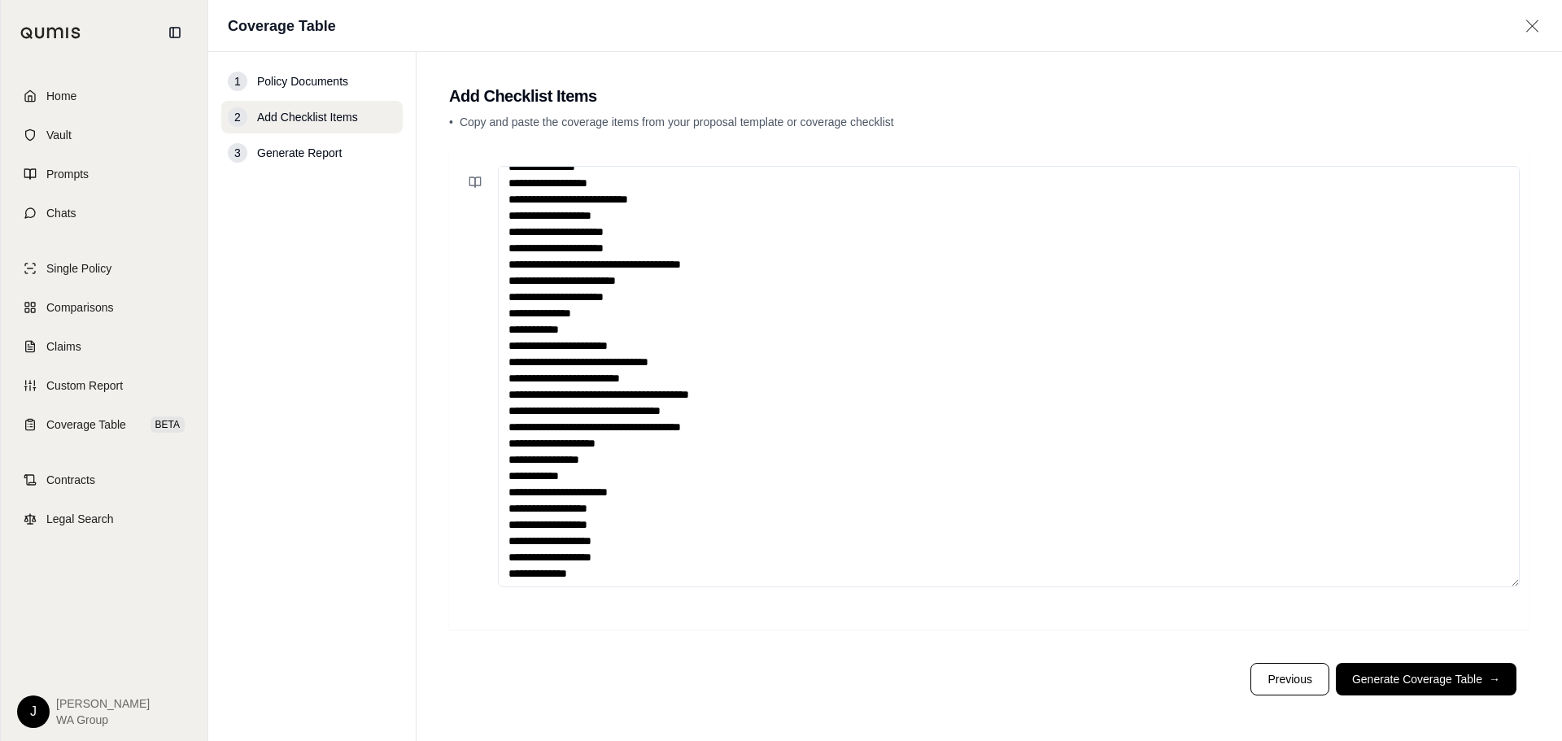
scroll to position [1302, 0]
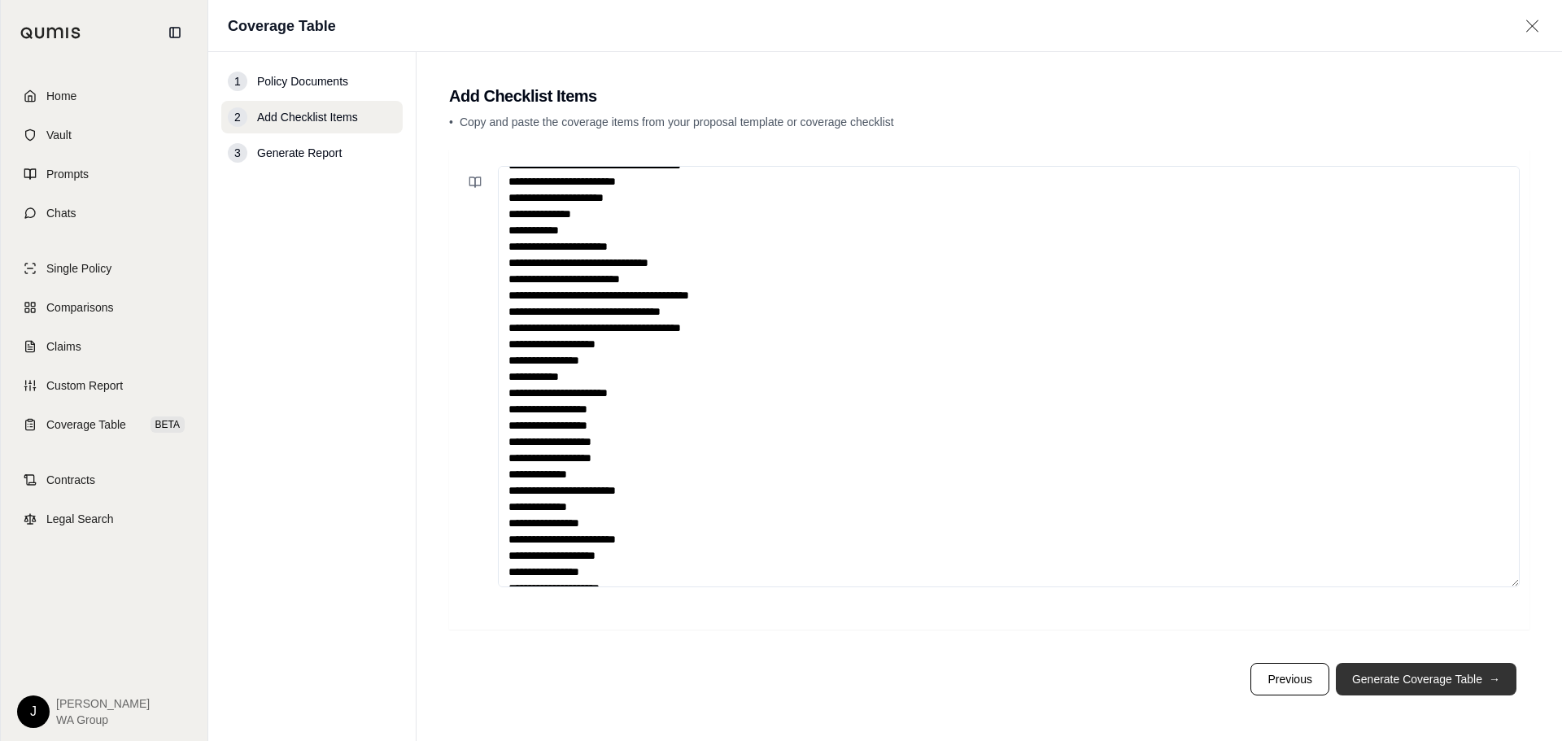
click at [1394, 689] on button "Generate Coverage Table →" at bounding box center [1426, 679] width 181 height 33
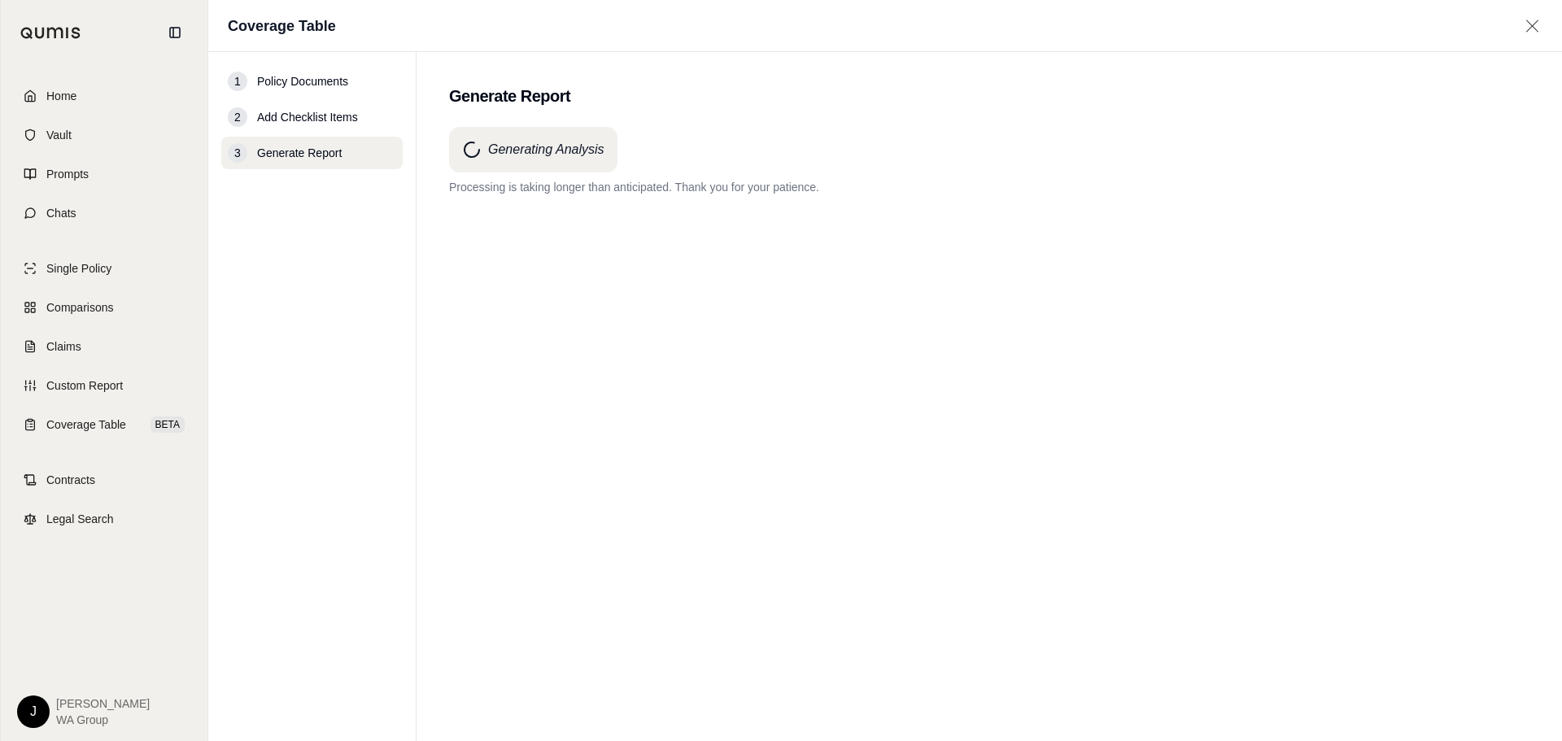
click at [587, 413] on div "Generating Analysis Processing is taking longer than anticipated. Thank you for…" at bounding box center [989, 405] width 1080 height 556
